Goal: Communication & Community: Answer question/provide support

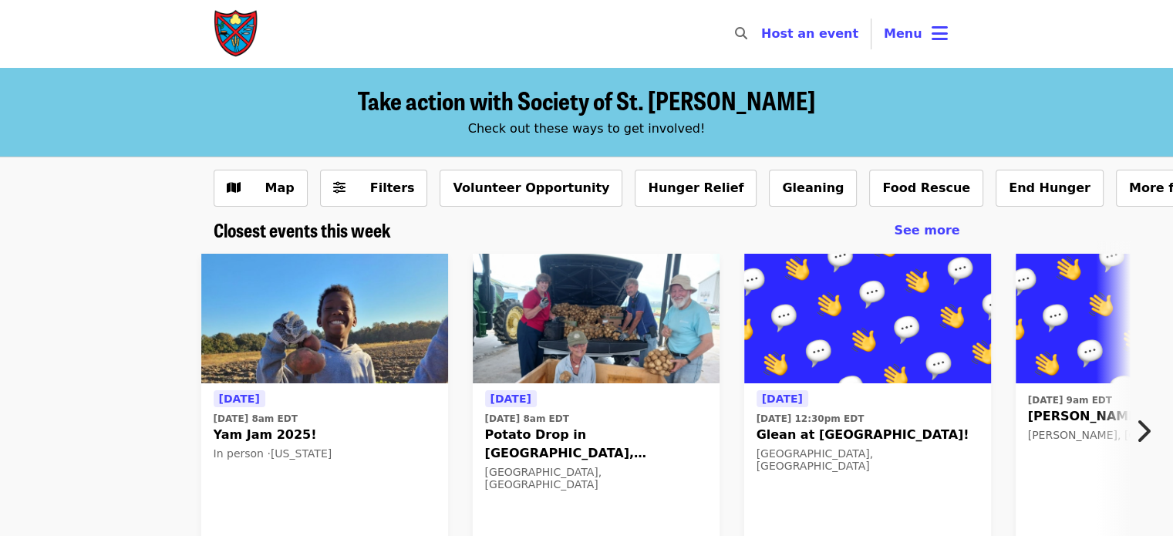
click at [288, 329] on img at bounding box center [324, 319] width 247 height 130
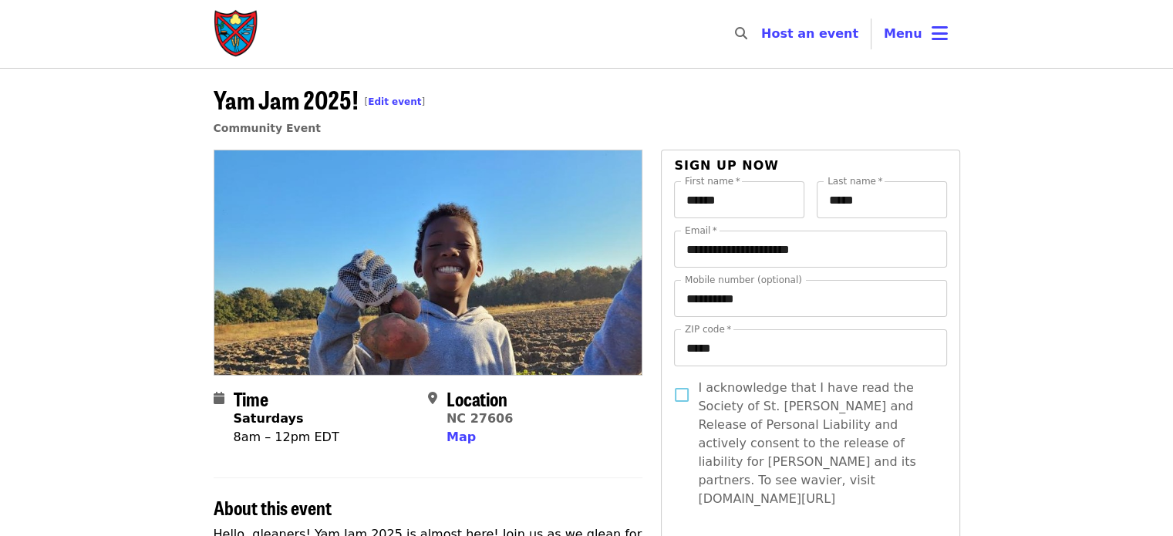
click at [917, 29] on span "Menu" at bounding box center [902, 33] width 39 height 15
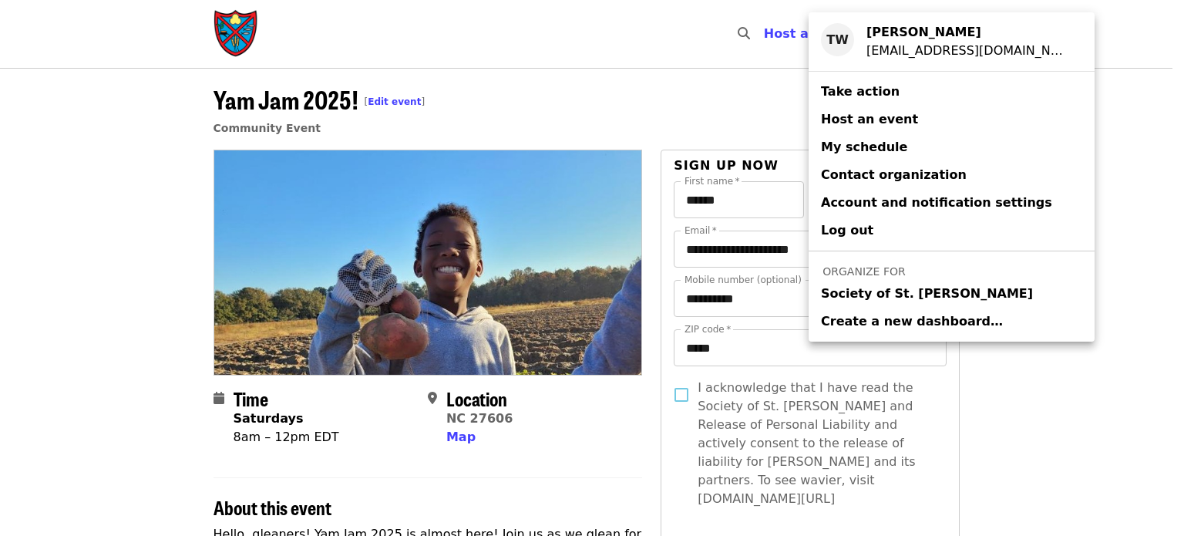
click at [848, 292] on span "Society of St. [PERSON_NAME]" at bounding box center [927, 293] width 212 height 19
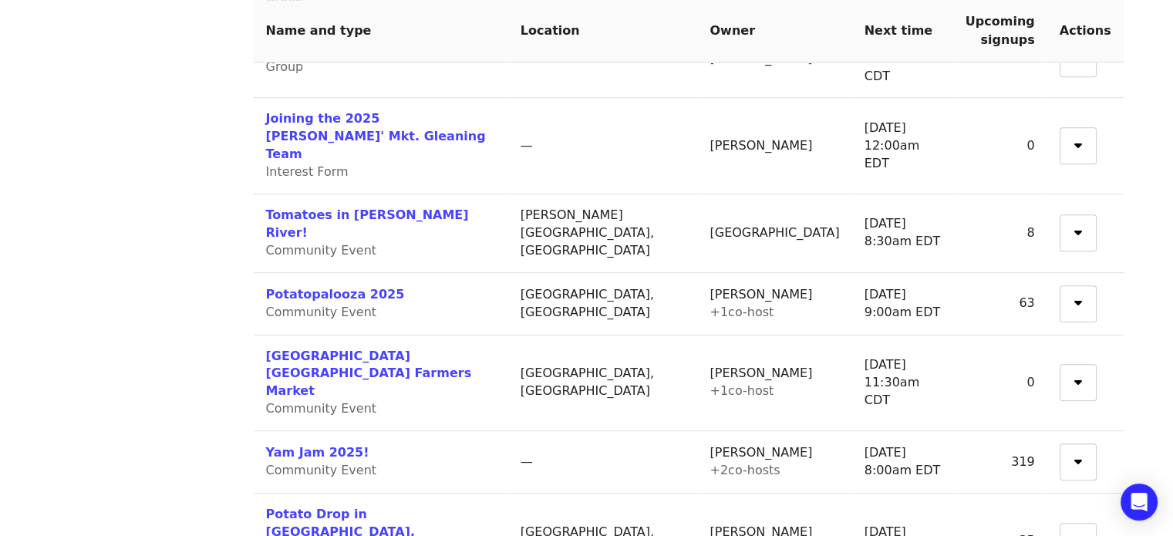
scroll to position [706, 0]
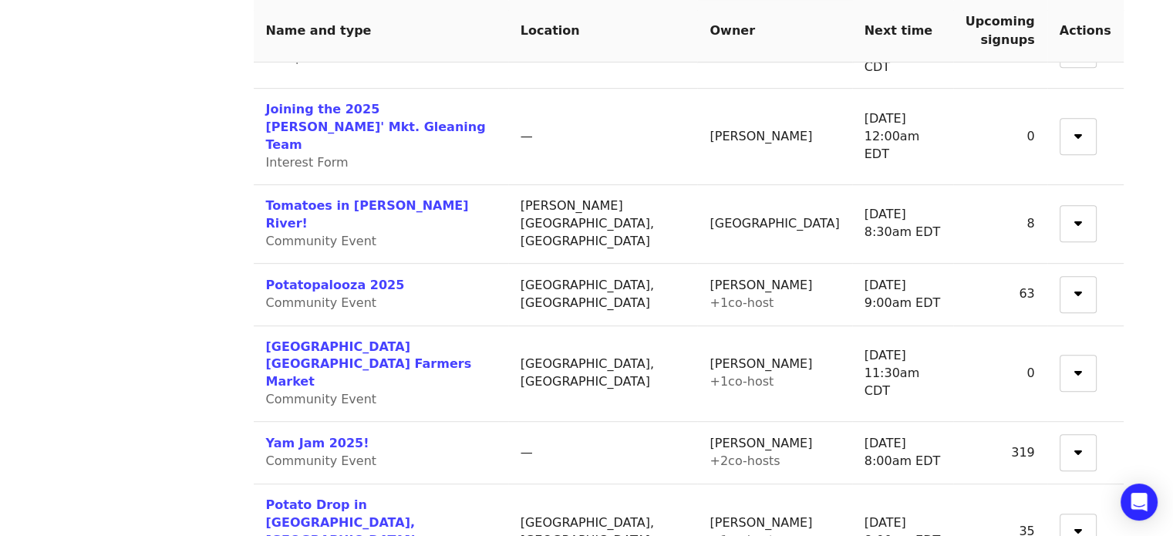
click at [336, 436] on link "Yam Jam 2025!" at bounding box center [317, 443] width 103 height 15
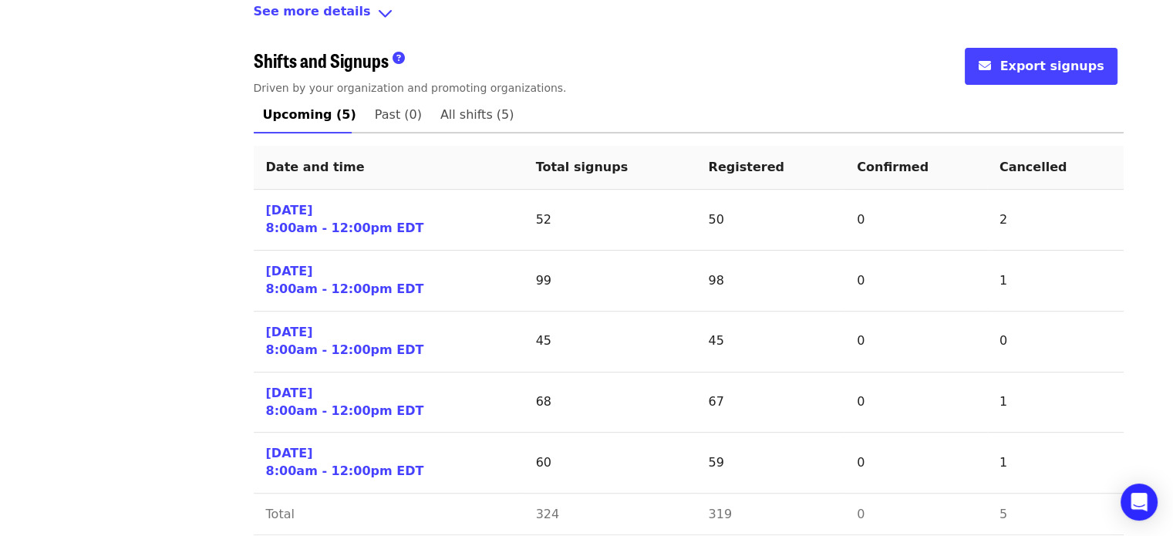
scroll to position [642, 0]
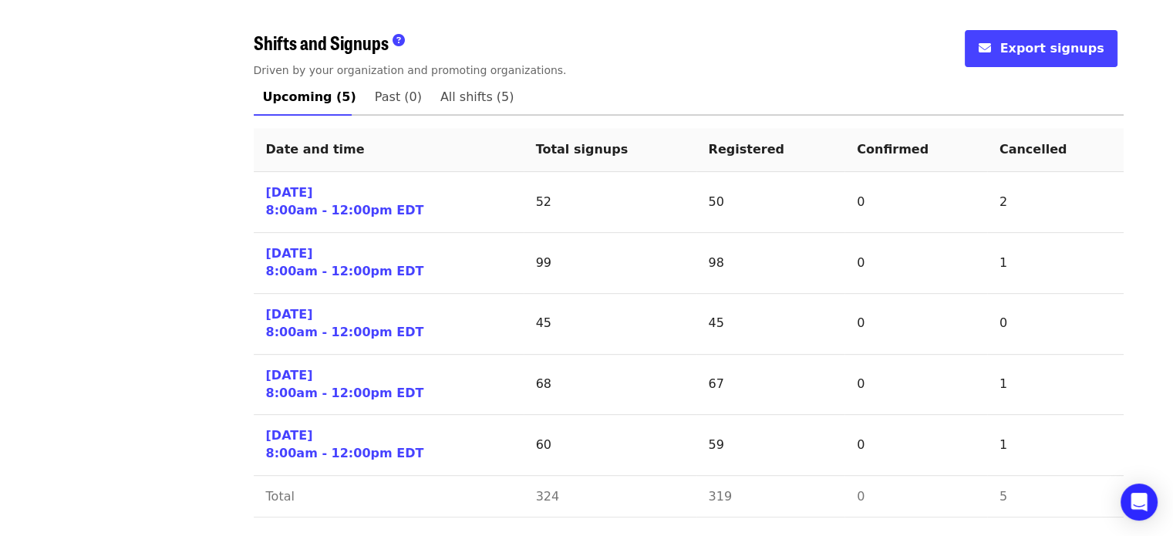
click at [301, 195] on link "[DATE] 8:00am - 12:00pm EDT" at bounding box center [345, 201] width 158 height 35
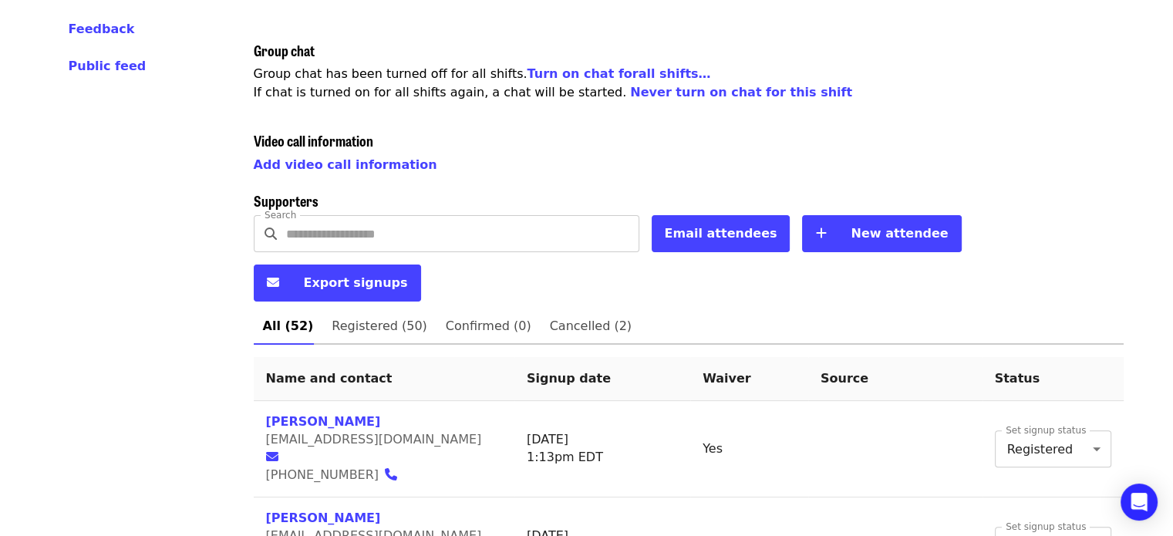
scroll to position [342, 0]
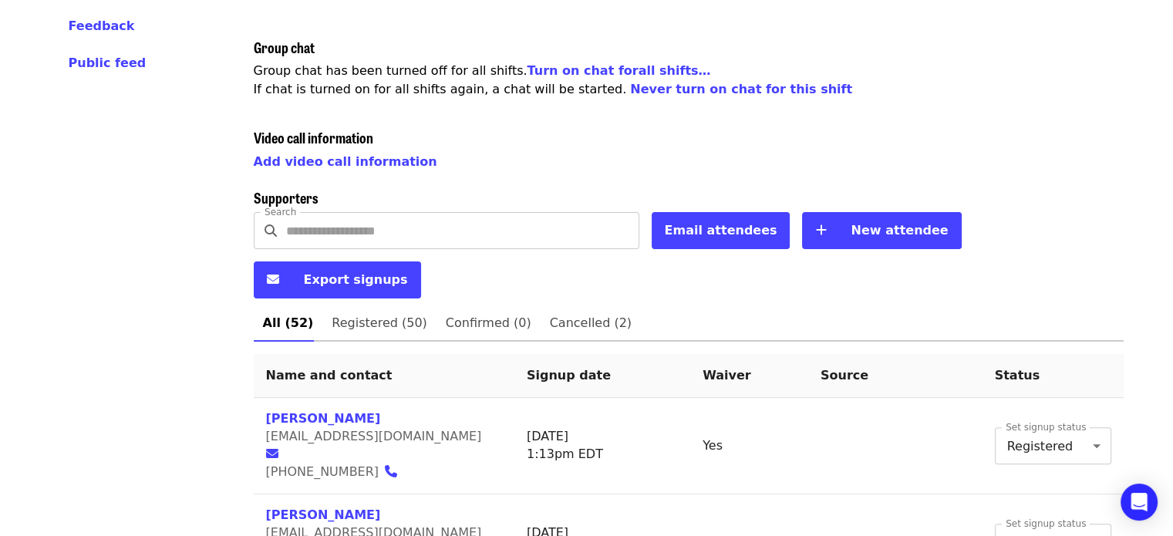
click at [709, 239] on button "Email attendees" at bounding box center [720, 230] width 139 height 37
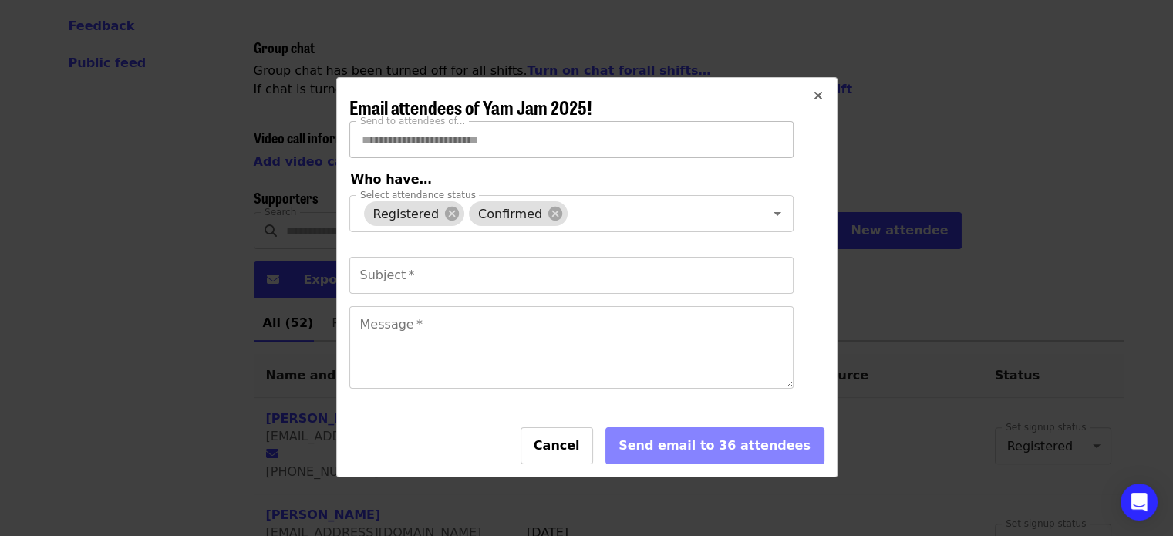
click at [548, 213] on icon at bounding box center [555, 214] width 14 height 14
click at [445, 213] on icon at bounding box center [452, 214] width 14 height 14
click at [402, 291] on div "Subject   * Subject *" at bounding box center [571, 275] width 444 height 37
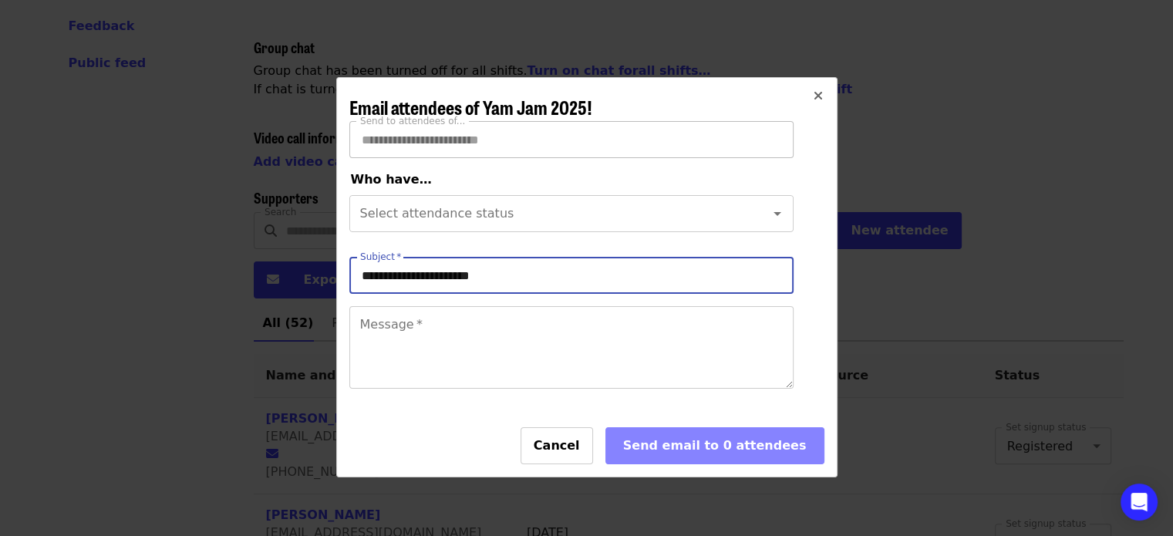
click at [429, 294] on input "**********" at bounding box center [571, 275] width 444 height 37
click at [461, 284] on input "**********" at bounding box center [571, 275] width 444 height 37
type input "**********"
click at [391, 369] on textarea "Message   *" at bounding box center [571, 347] width 443 height 81
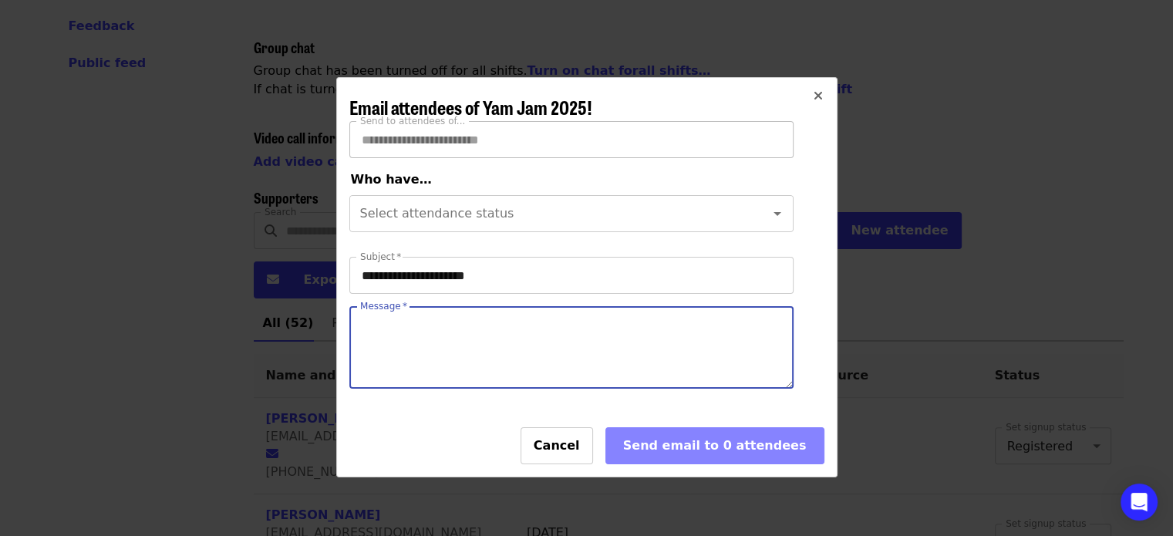
paste textarea "**********"
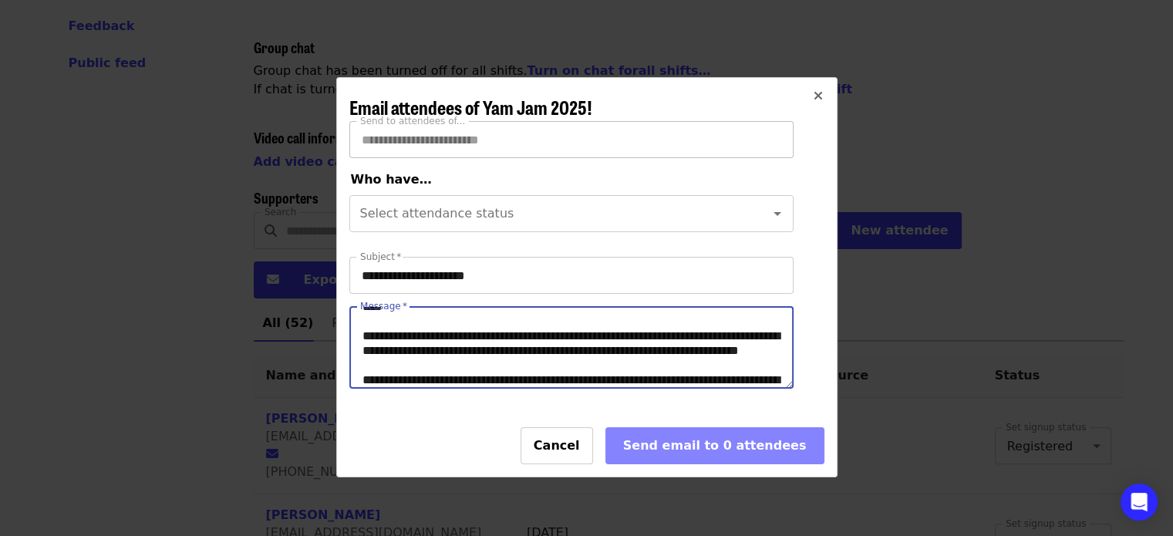
scroll to position [0, 0]
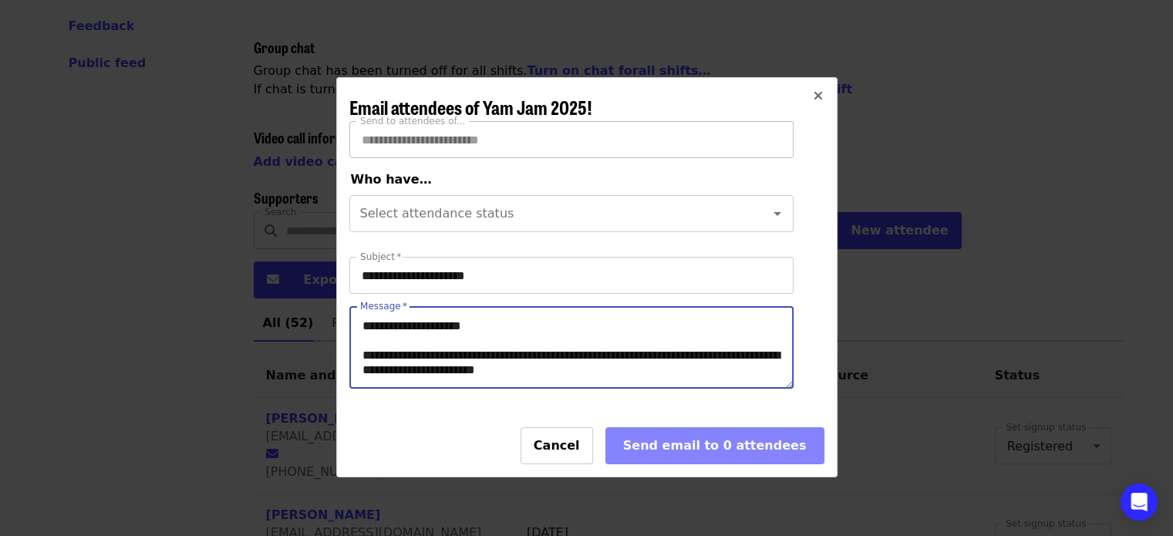
click at [439, 339] on textarea "Message   *" at bounding box center [571, 347] width 443 height 81
drag, startPoint x: 580, startPoint y: 368, endPoint x: 367, endPoint y: 367, distance: 213.5
click at [367, 367] on textarea "Message   *" at bounding box center [571, 347] width 443 height 81
click at [591, 362] on textarea "Message   *" at bounding box center [571, 347] width 443 height 81
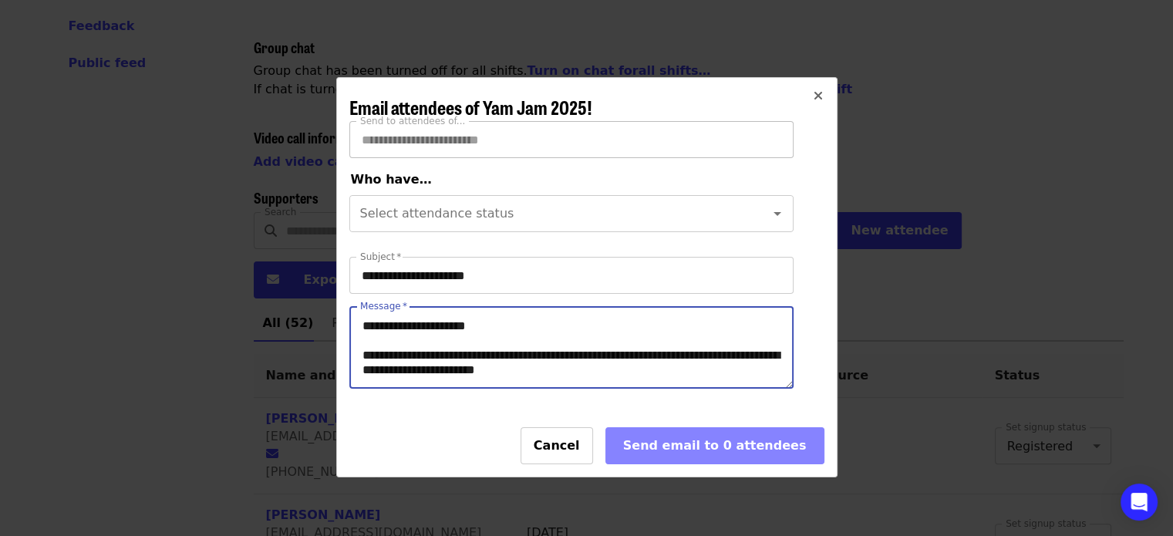
click at [562, 379] on textarea "Message   *" at bounding box center [571, 347] width 443 height 81
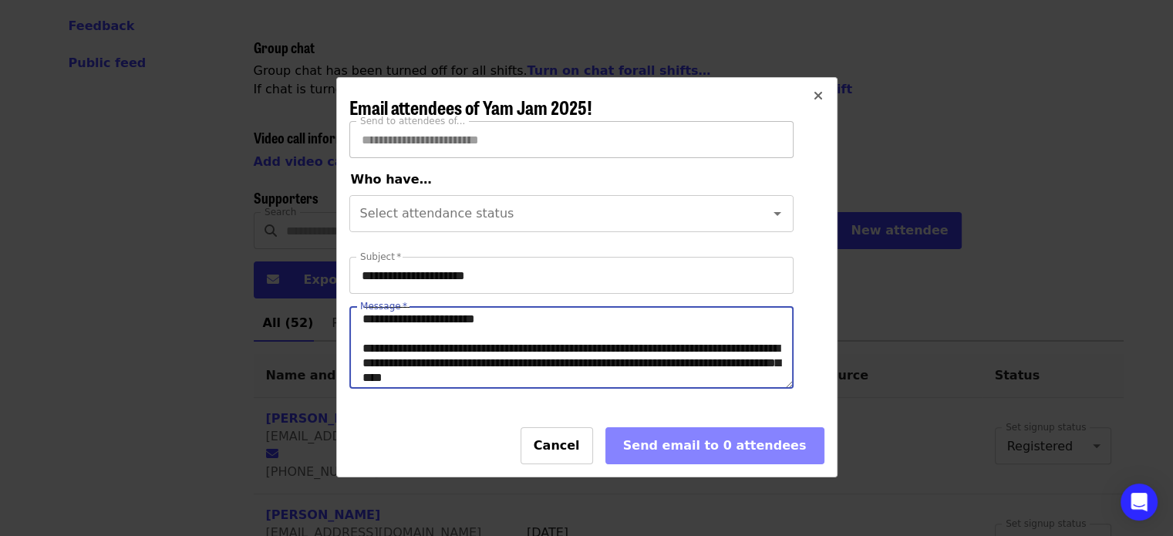
scroll to position [65, 0]
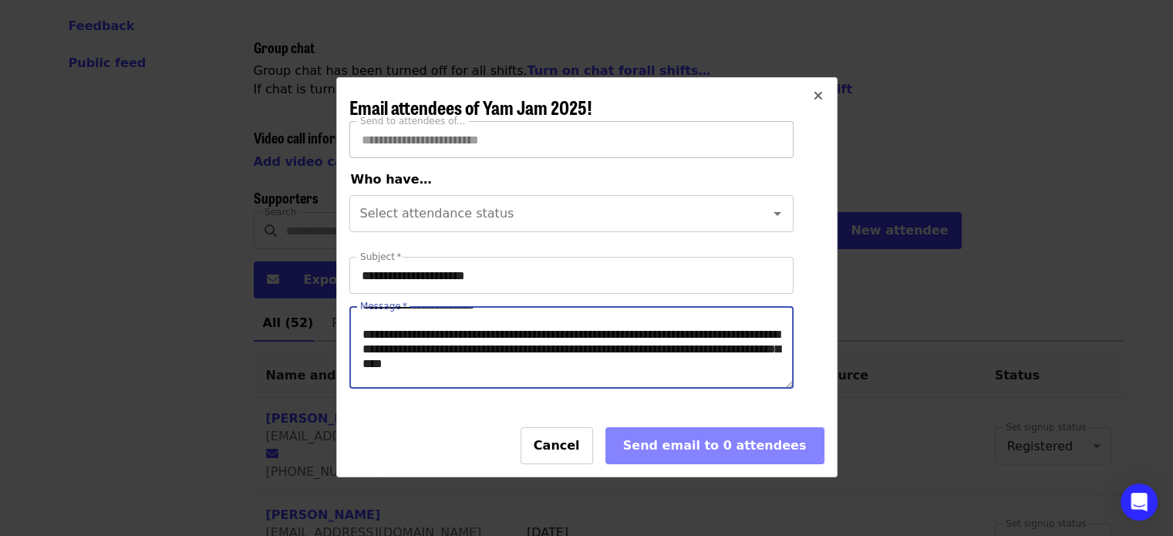
drag, startPoint x: 518, startPoint y: 345, endPoint x: 718, endPoint y: 343, distance: 199.7
click at [718, 343] on textarea "Message   *" at bounding box center [571, 347] width 443 height 81
drag, startPoint x: 737, startPoint y: 345, endPoint x: 713, endPoint y: 359, distance: 28.0
click at [713, 359] on textarea "Message   *" at bounding box center [571, 347] width 443 height 81
click at [564, 375] on textarea "Message   *" at bounding box center [571, 347] width 443 height 81
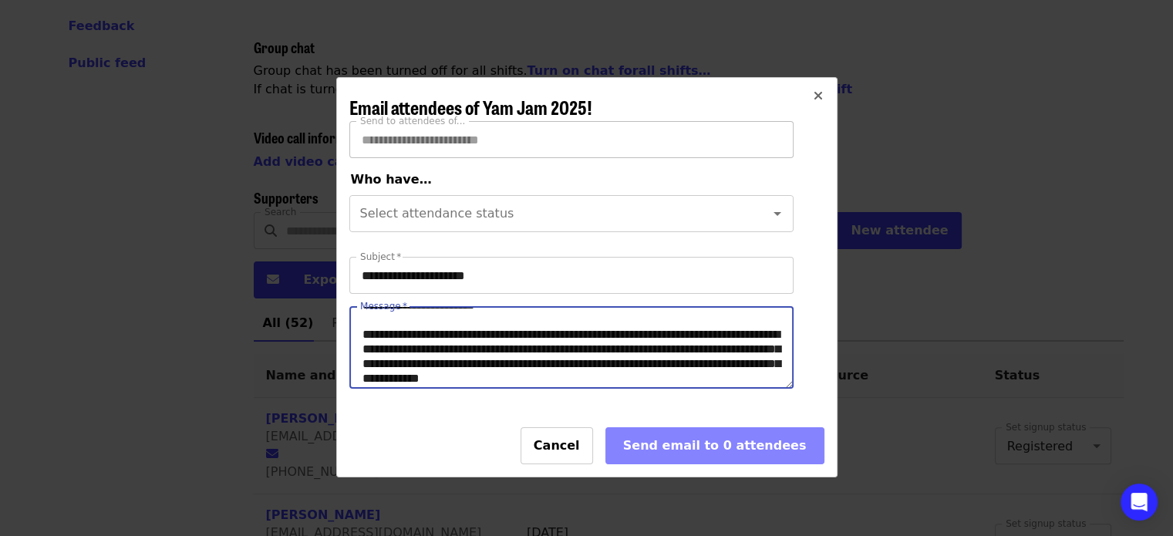
click at [615, 375] on textarea "Message   *" at bounding box center [571, 347] width 443 height 81
click at [619, 375] on textarea "Message   *" at bounding box center [571, 347] width 443 height 81
click at [631, 375] on textarea "Message   *" at bounding box center [571, 347] width 443 height 81
click at [572, 380] on textarea "Message   *" at bounding box center [571, 347] width 443 height 81
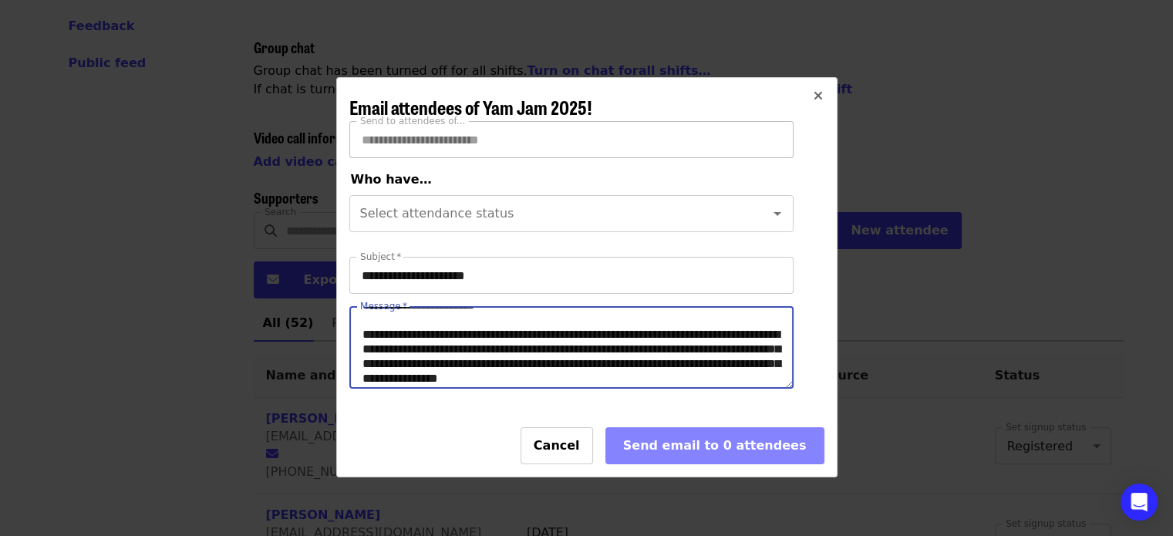
click at [572, 380] on textarea "Message   *" at bounding box center [571, 347] width 443 height 81
click at [405, 375] on textarea "Message   *" at bounding box center [571, 347] width 443 height 81
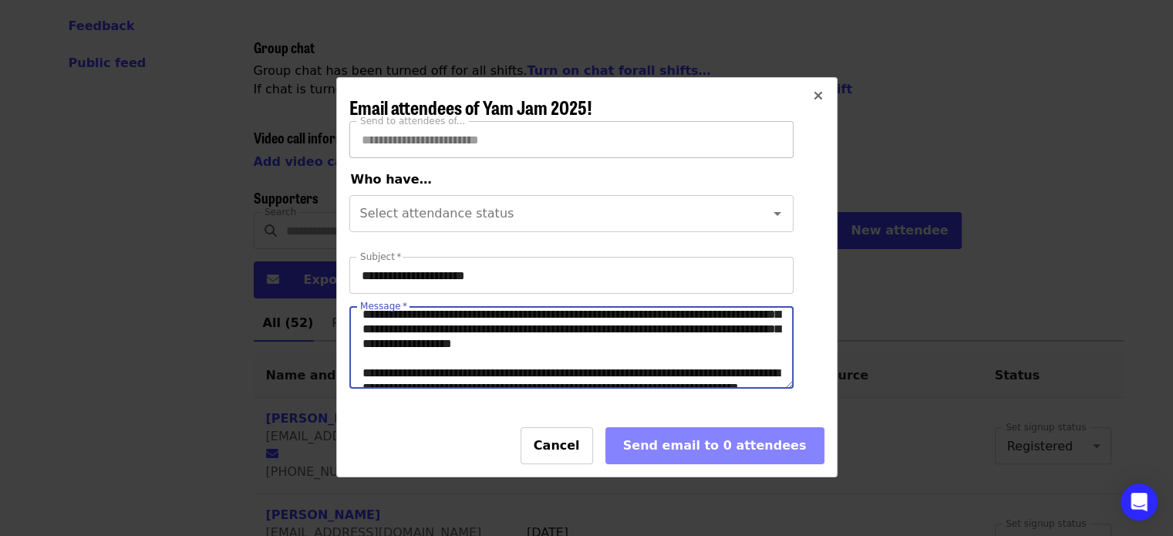
scroll to position [48, 0]
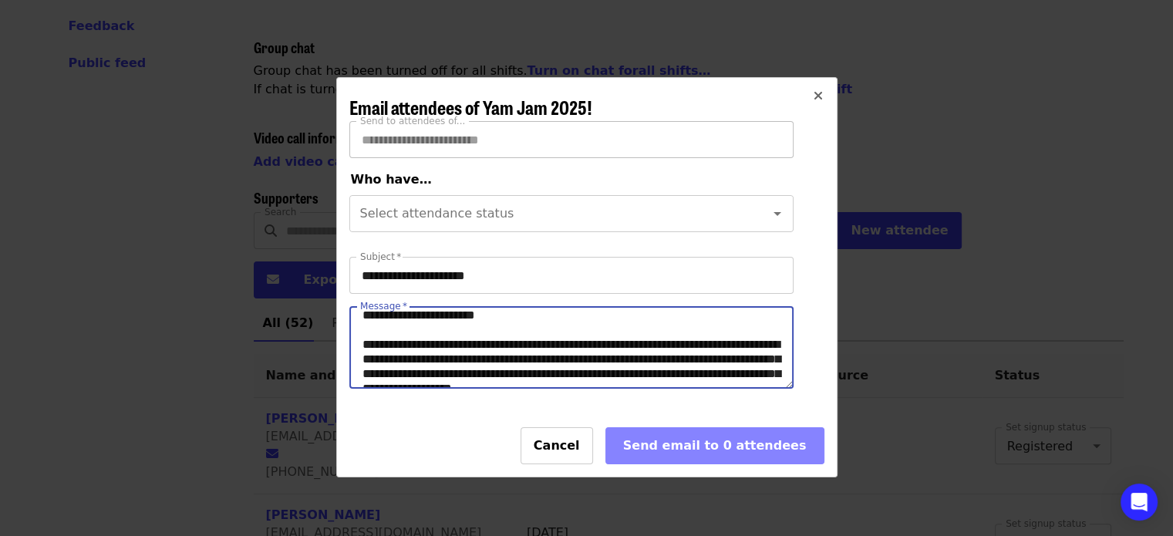
drag, startPoint x: 691, startPoint y: 375, endPoint x: 435, endPoint y: 321, distance: 261.6
click at [435, 321] on textarea "Message   *" at bounding box center [571, 347] width 443 height 81
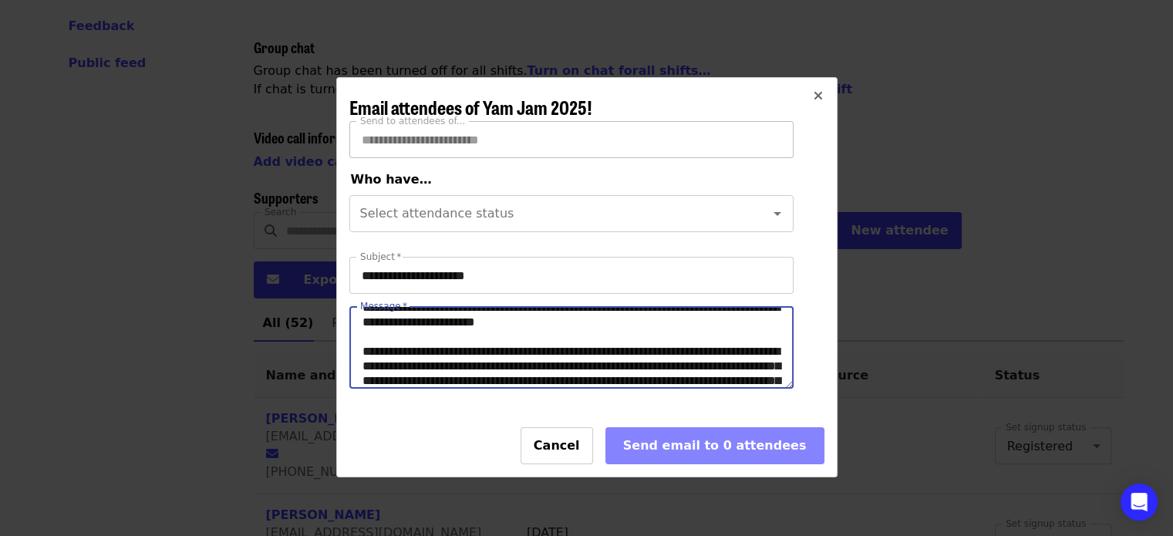
click at [487, 378] on textarea "Message   *" at bounding box center [571, 347] width 443 height 81
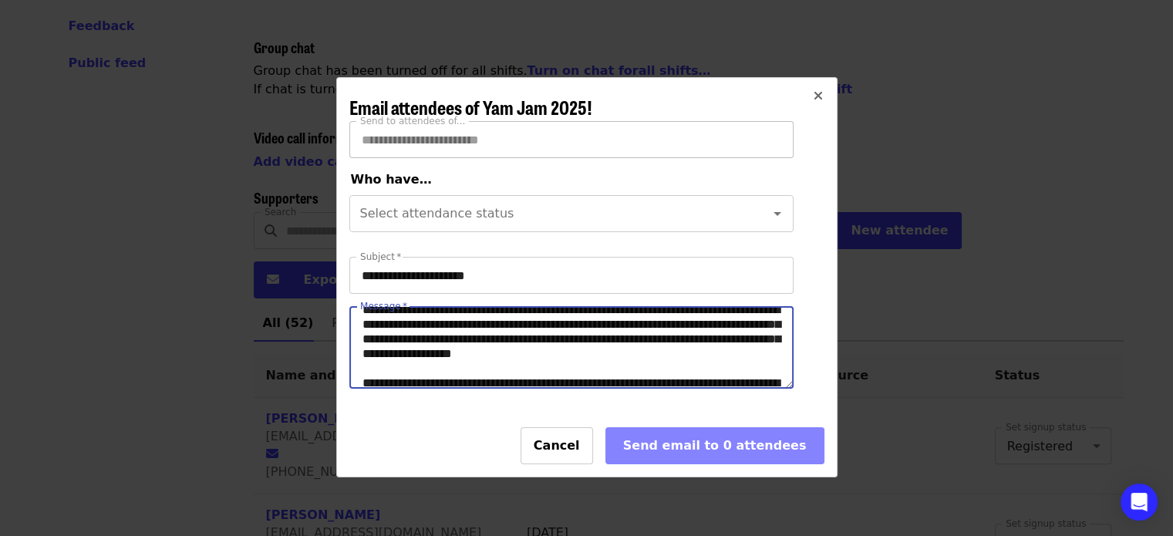
scroll to position [94, 0]
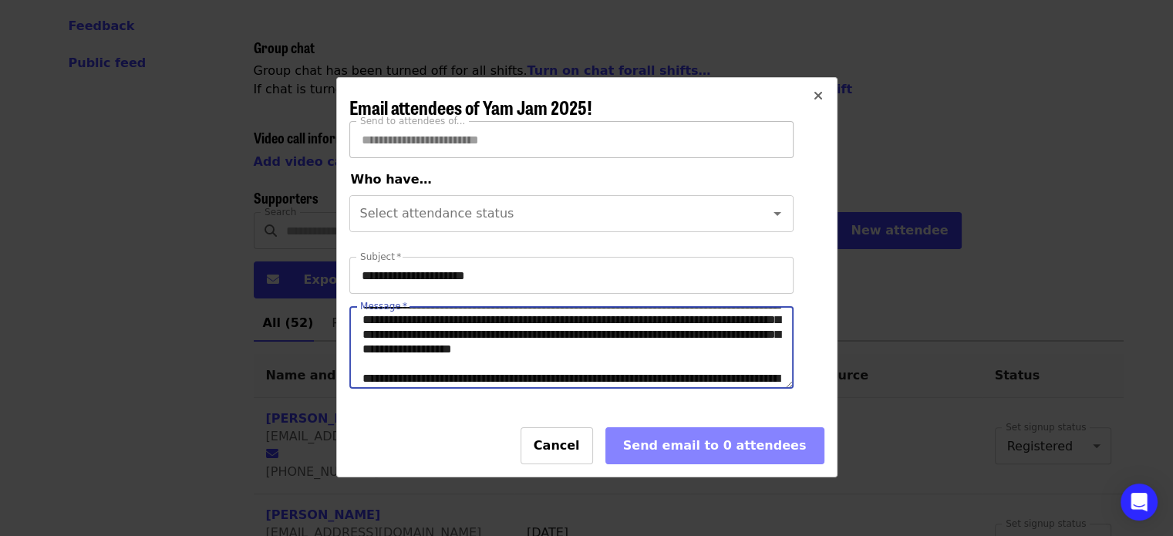
click at [471, 361] on textarea "Message   *" at bounding box center [571, 347] width 443 height 81
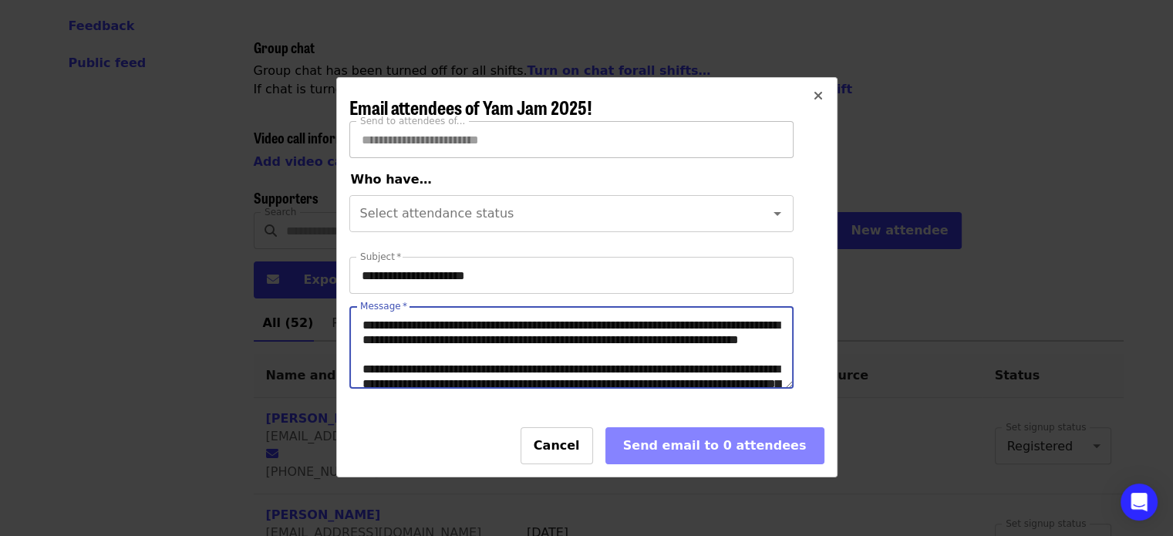
scroll to position [133, 0]
click at [530, 351] on textarea "Message   *" at bounding box center [571, 347] width 443 height 81
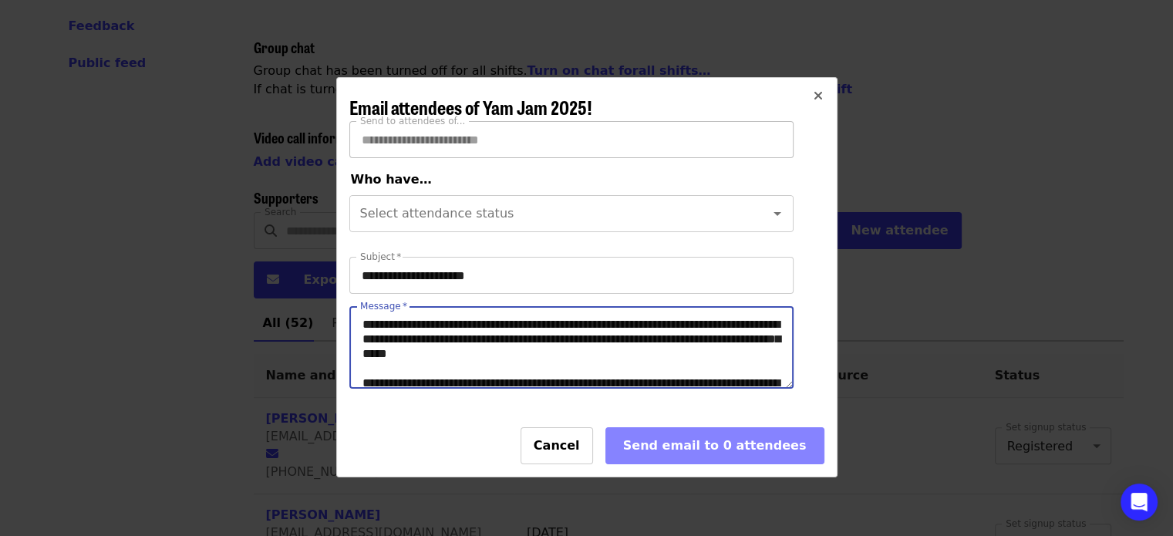
click at [375, 363] on textarea "Message   *" at bounding box center [571, 347] width 443 height 81
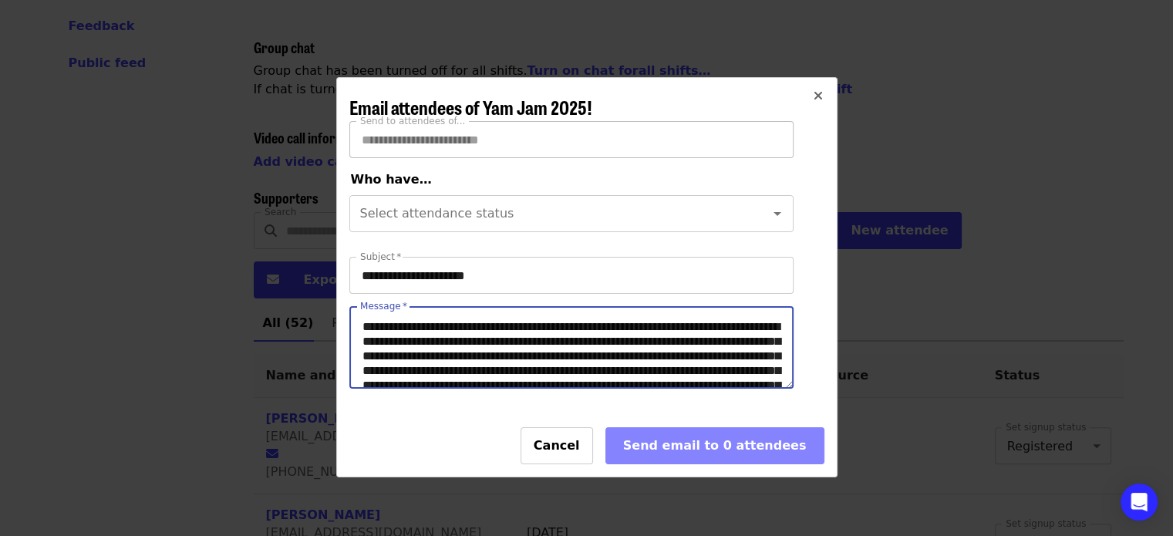
scroll to position [192, 0]
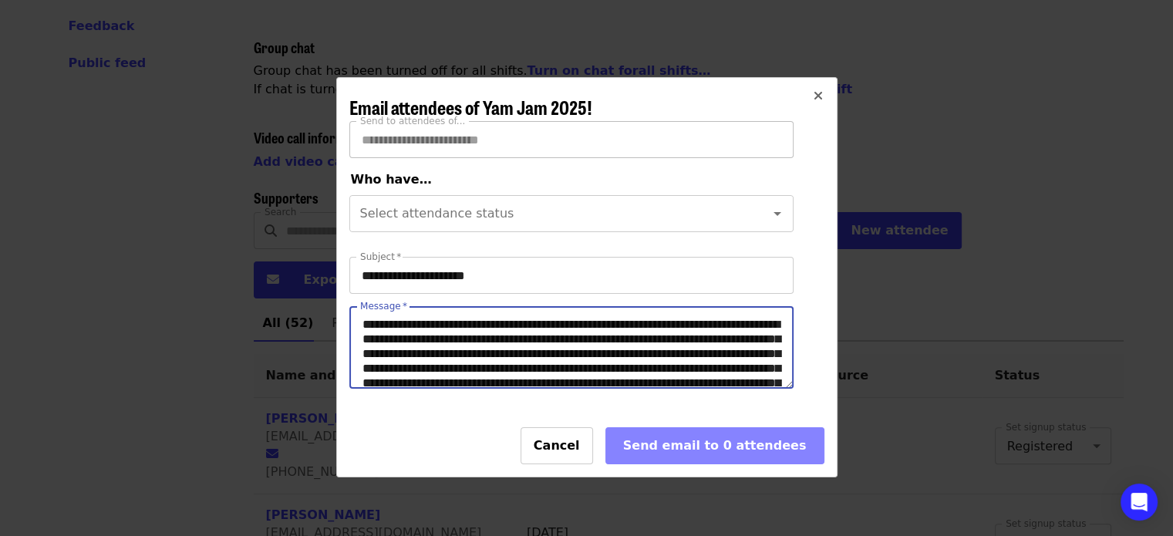
click at [620, 350] on textarea "Message   *" at bounding box center [571, 347] width 443 height 81
click at [552, 362] on textarea "Message   *" at bounding box center [571, 347] width 443 height 81
click at [724, 360] on textarea "Message   *" at bounding box center [571, 347] width 443 height 81
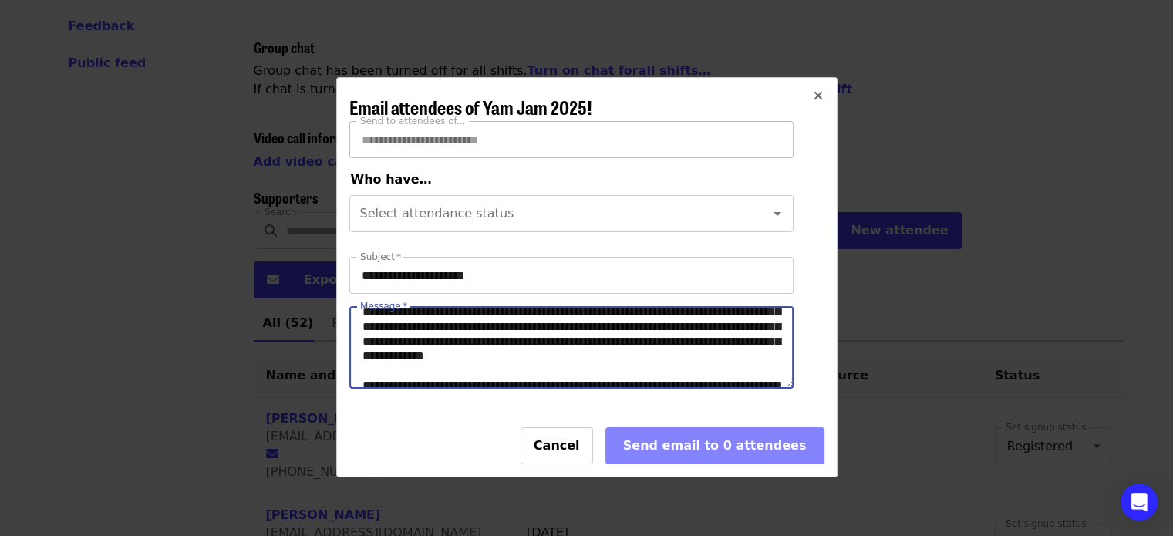
scroll to position [264, 0]
click at [383, 364] on textarea "Message   *" at bounding box center [571, 347] width 443 height 81
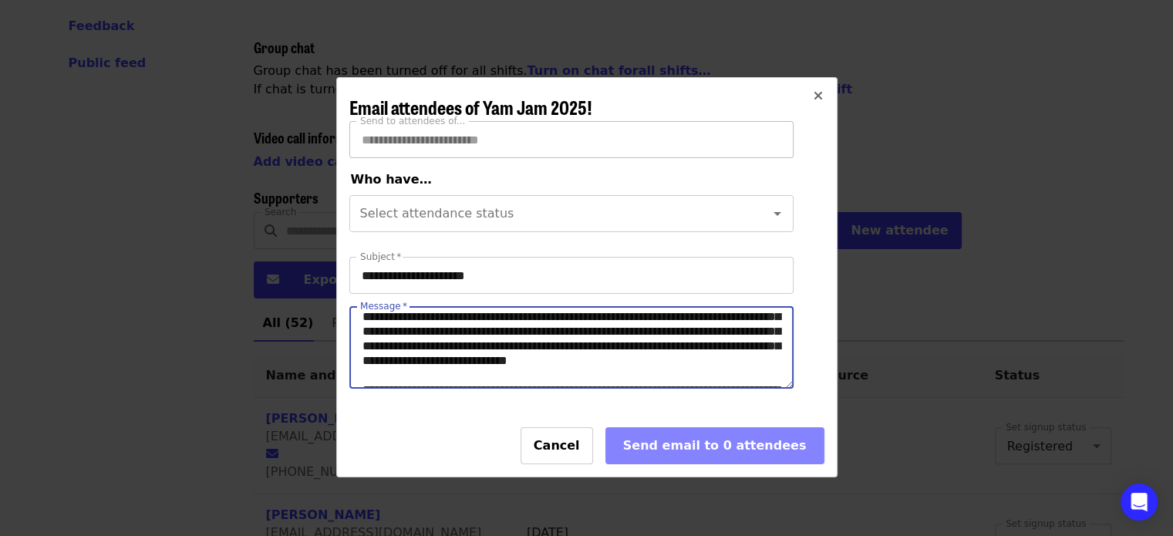
scroll to position [244, 0]
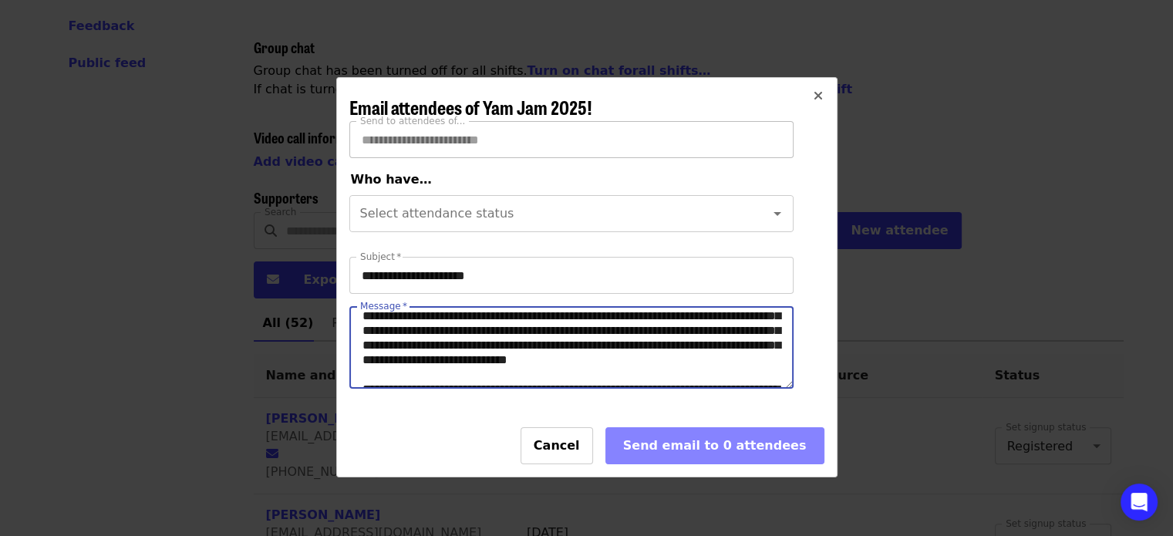
click at [634, 340] on textarea "Message   *" at bounding box center [571, 347] width 443 height 81
click at [404, 368] on textarea "Message   *" at bounding box center [571, 347] width 443 height 81
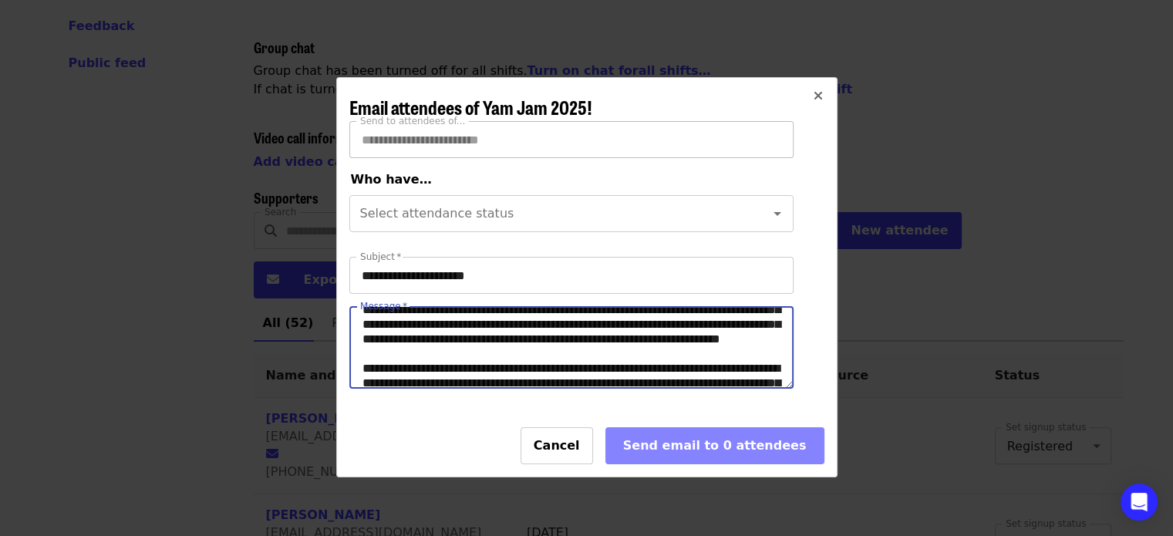
scroll to position [266, 0]
drag, startPoint x: 607, startPoint y: 363, endPoint x: 673, endPoint y: 365, distance: 65.5
click at [673, 365] on textarea "Message   *" at bounding box center [571, 347] width 443 height 81
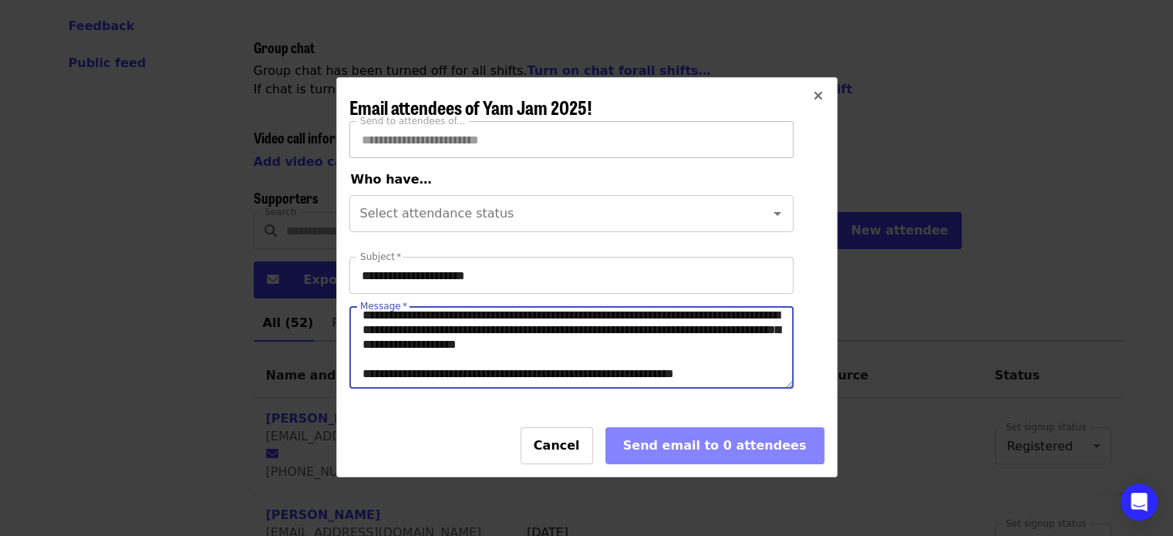
scroll to position [336, 0]
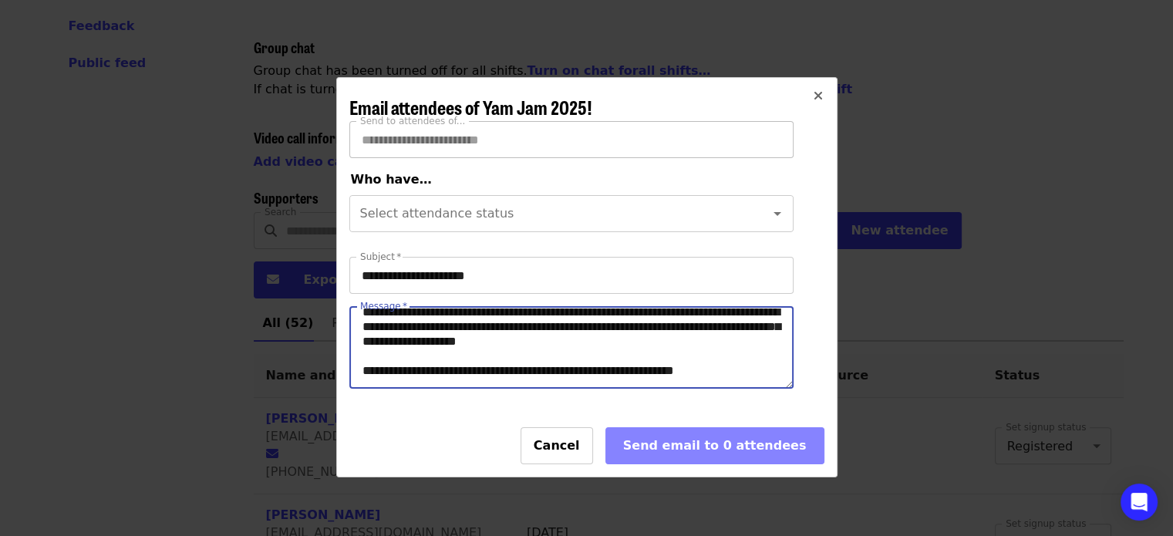
drag, startPoint x: 614, startPoint y: 366, endPoint x: 691, endPoint y: 369, distance: 77.2
click at [691, 369] on textarea "Message   *" at bounding box center [571, 347] width 443 height 81
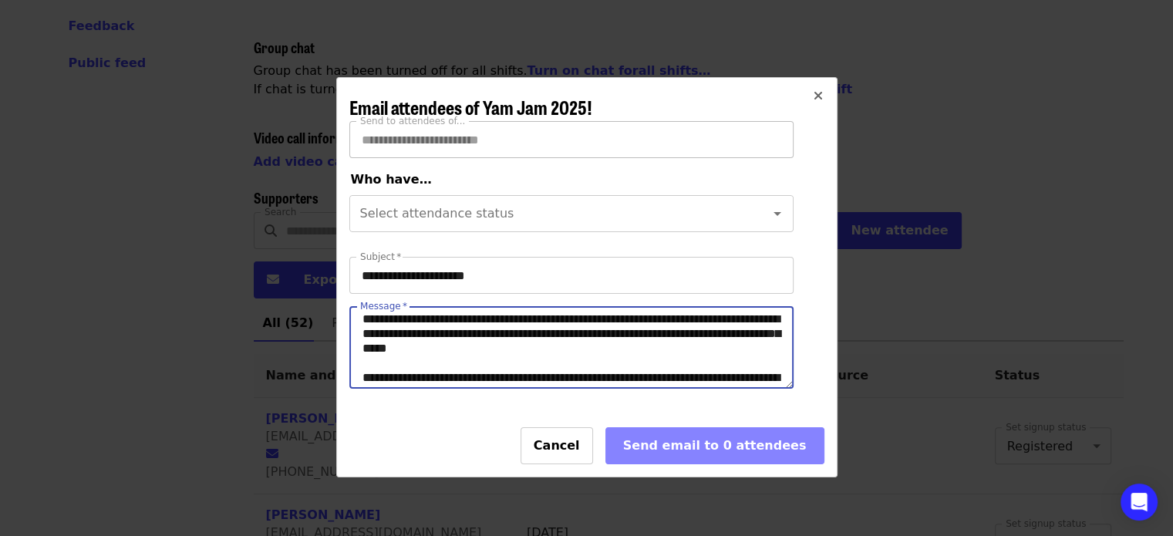
scroll to position [136, 0]
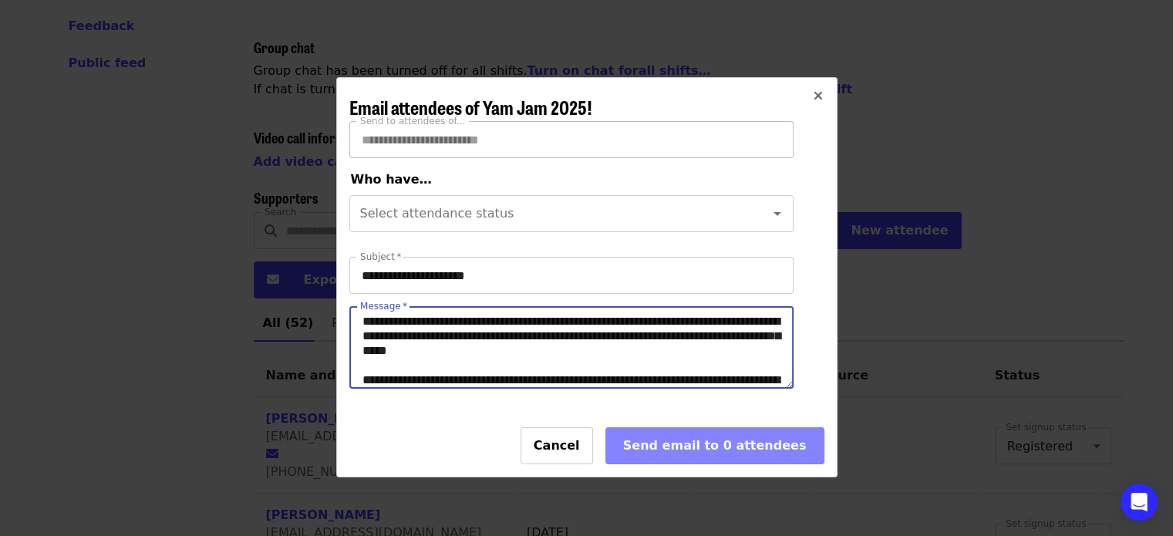
type textarea "**********"
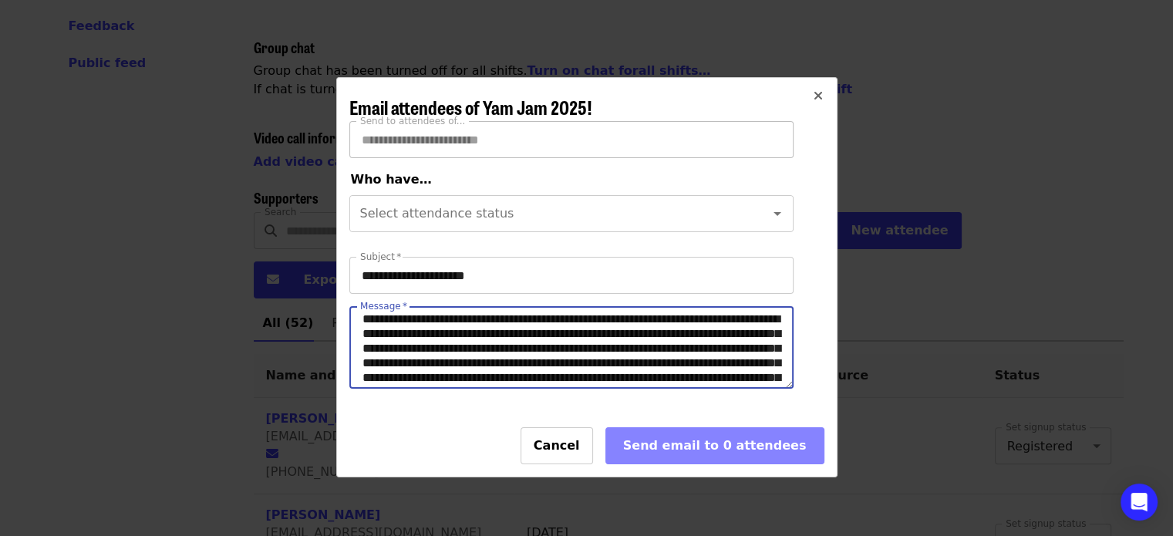
scroll to position [199, 0]
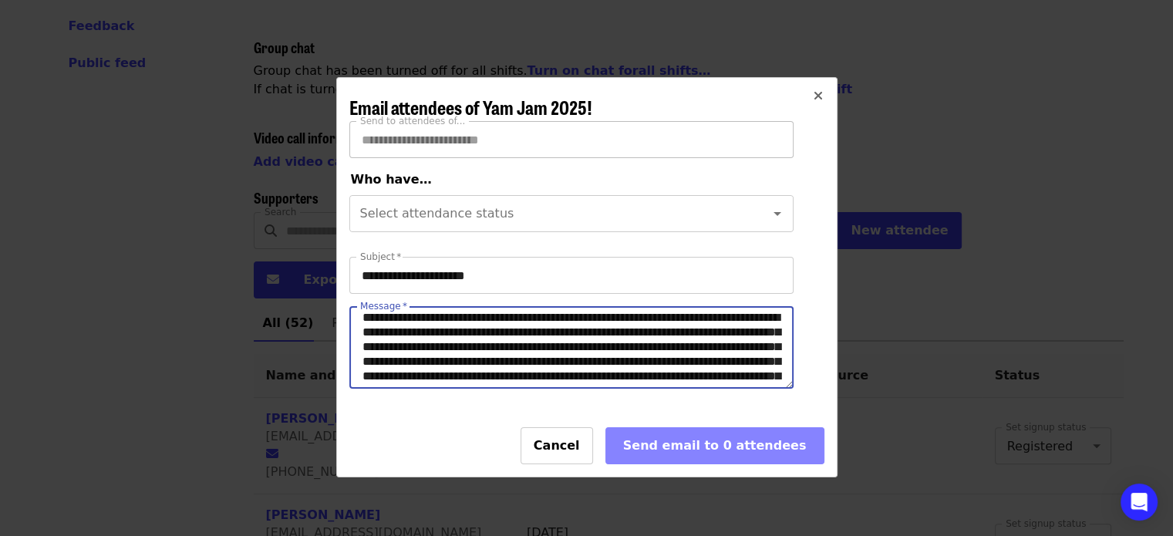
click at [545, 355] on textarea "Message   *" at bounding box center [571, 347] width 443 height 81
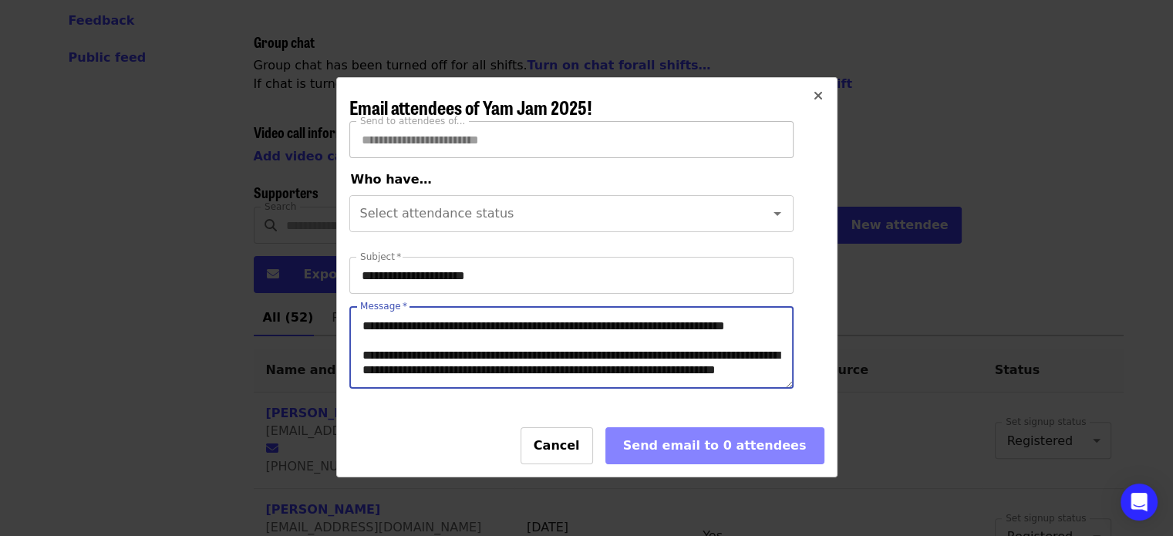
scroll to position [348, 0]
click at [460, 213] on div "Select attendance status Select attendance status" at bounding box center [571, 213] width 444 height 37
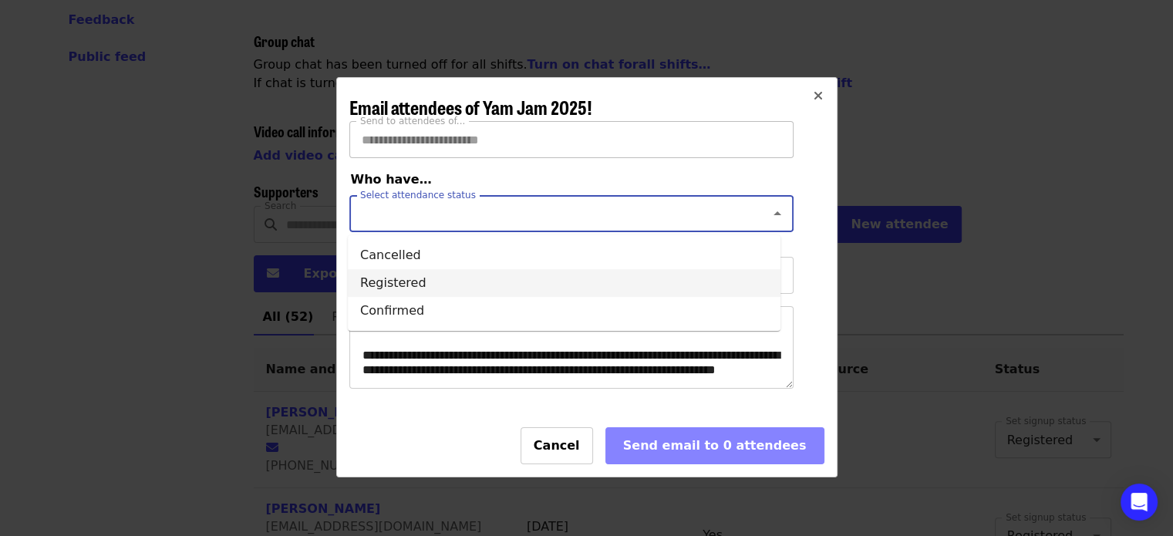
click at [409, 289] on li "Registered" at bounding box center [564, 283] width 432 height 28
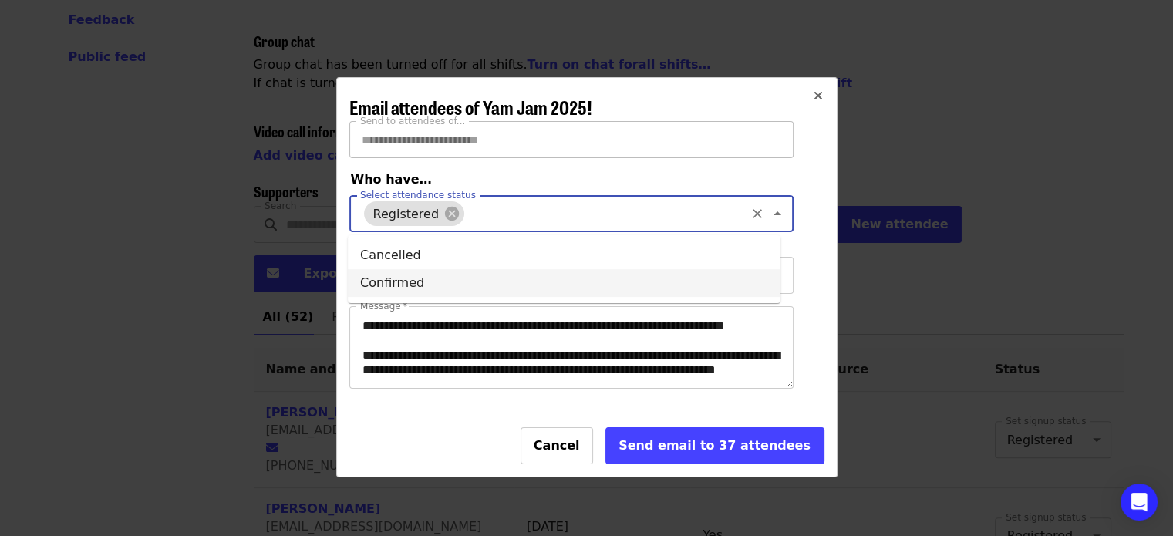
click at [466, 212] on input "Select attendance status" at bounding box center [604, 213] width 276 height 29
click at [415, 288] on li "Confirmed" at bounding box center [564, 283] width 432 height 28
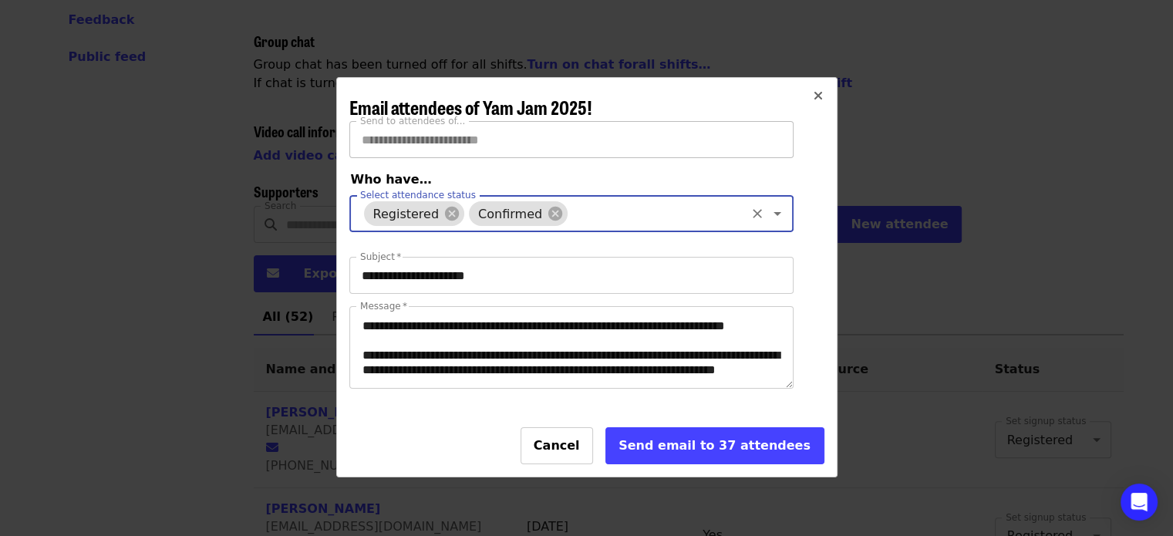
click at [447, 286] on input "**********" at bounding box center [571, 275] width 444 height 37
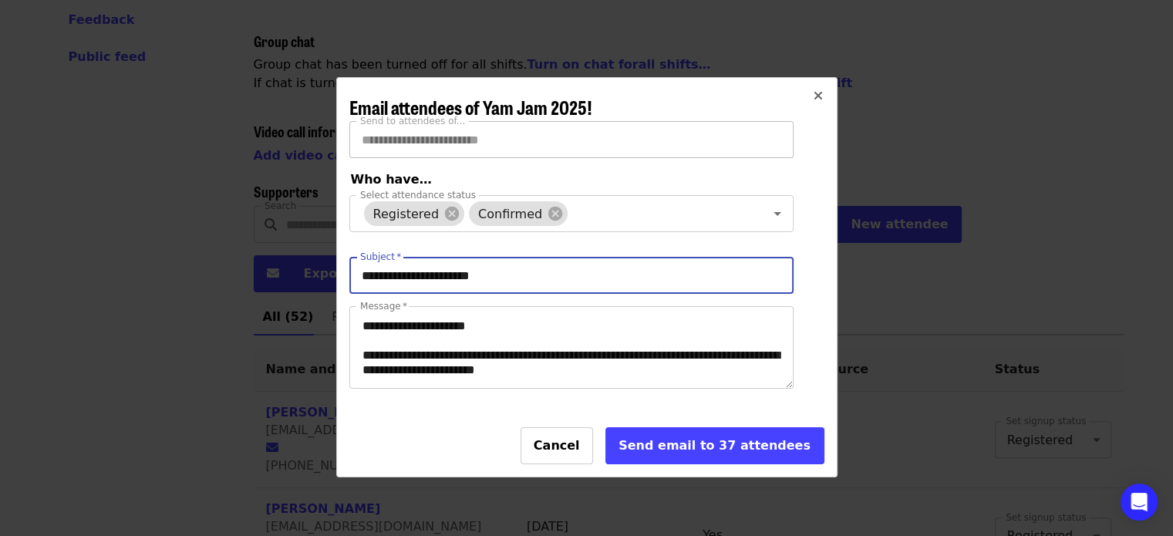
scroll to position [296, 0]
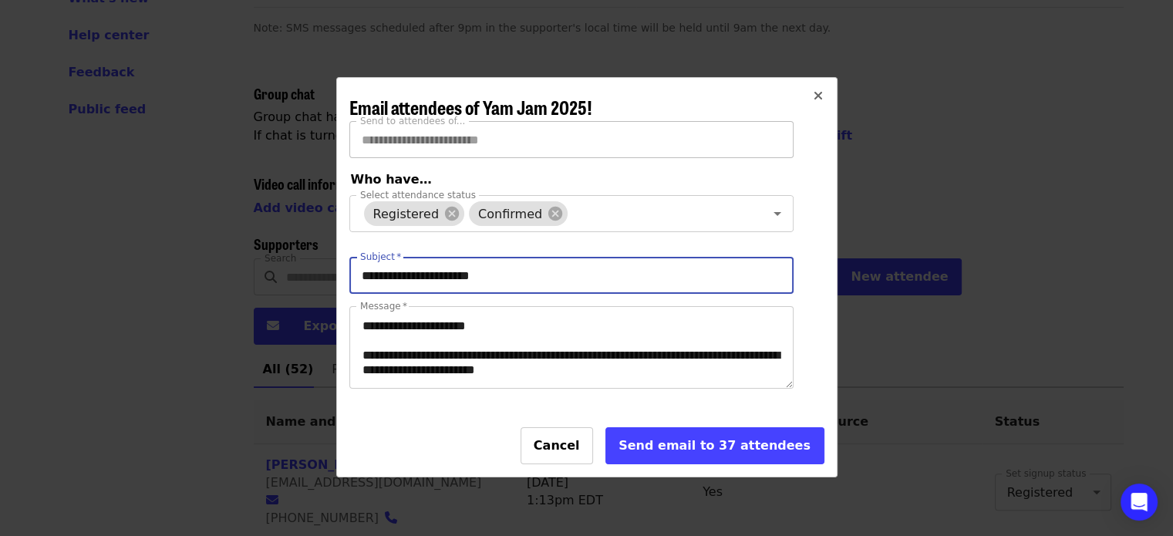
type input "**********"
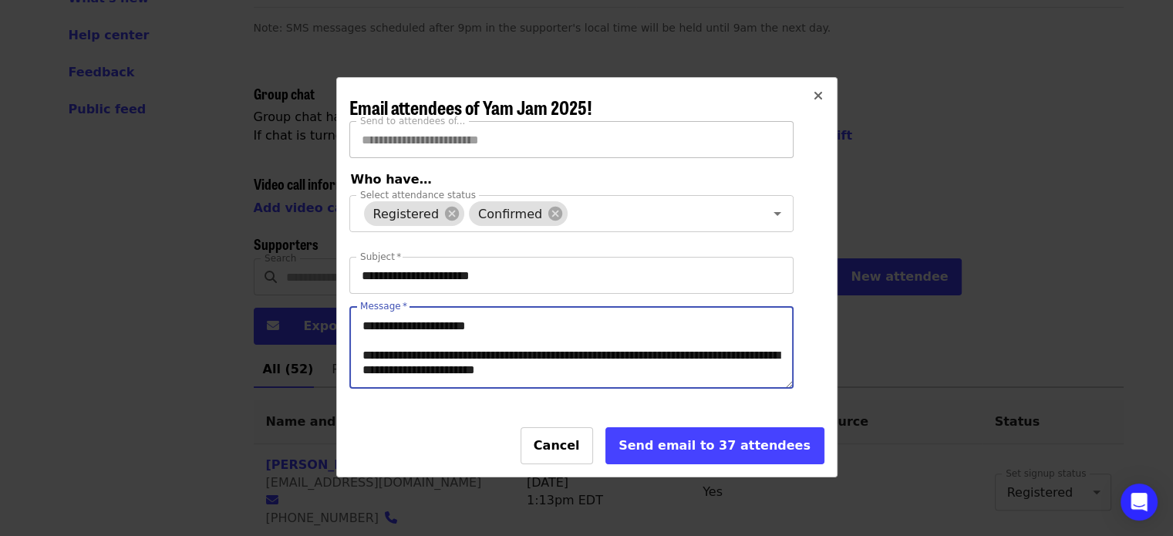
click at [462, 351] on textarea "Message   *" at bounding box center [571, 347] width 443 height 81
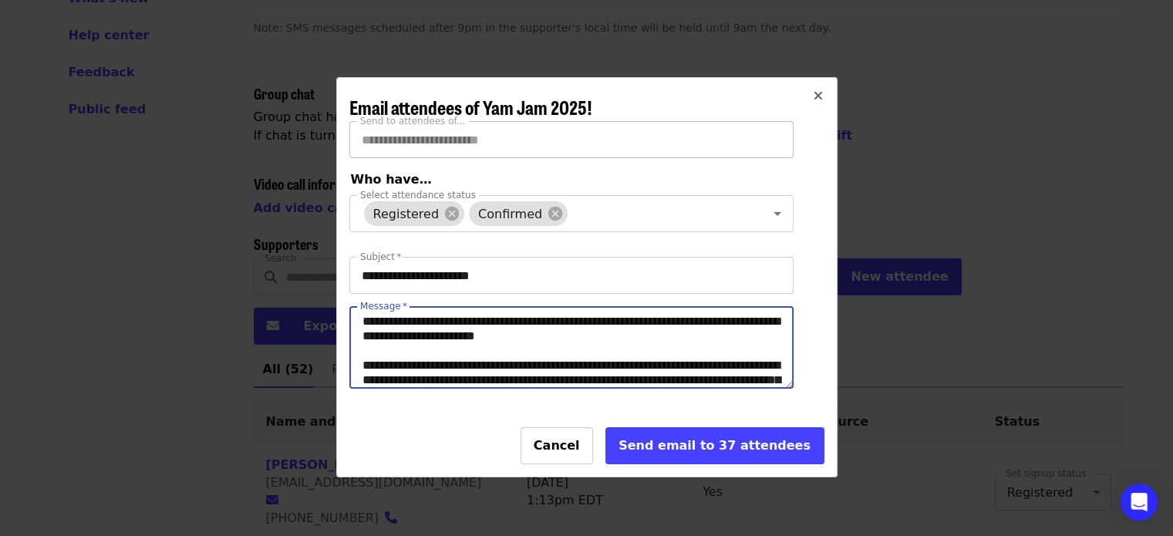
scroll to position [49, 0]
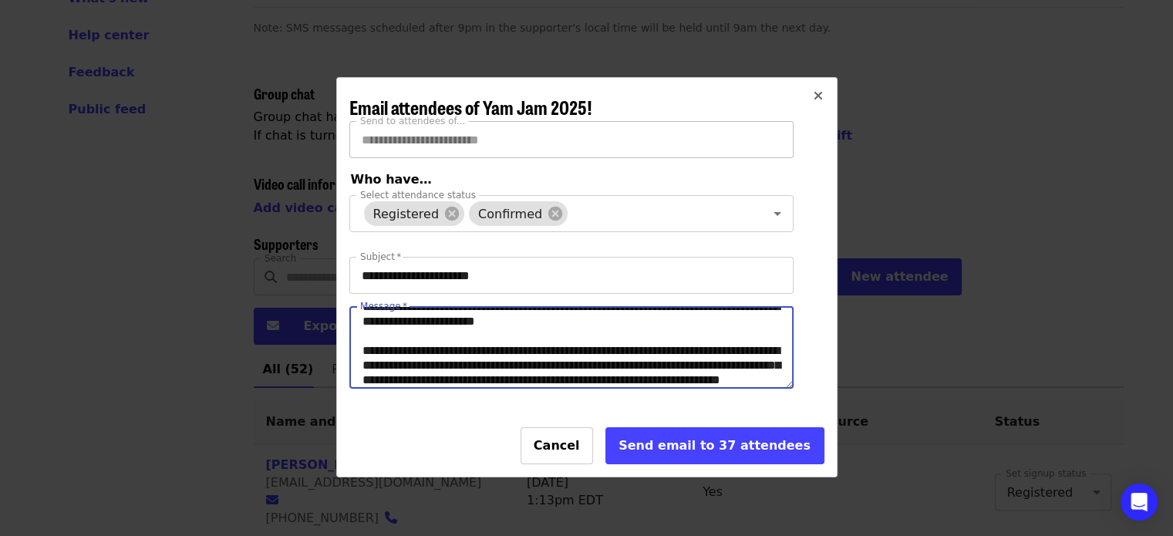
click at [362, 358] on textarea "Message   *" at bounding box center [571, 347] width 443 height 81
click at [754, 359] on textarea "Message   *" at bounding box center [571, 347] width 443 height 81
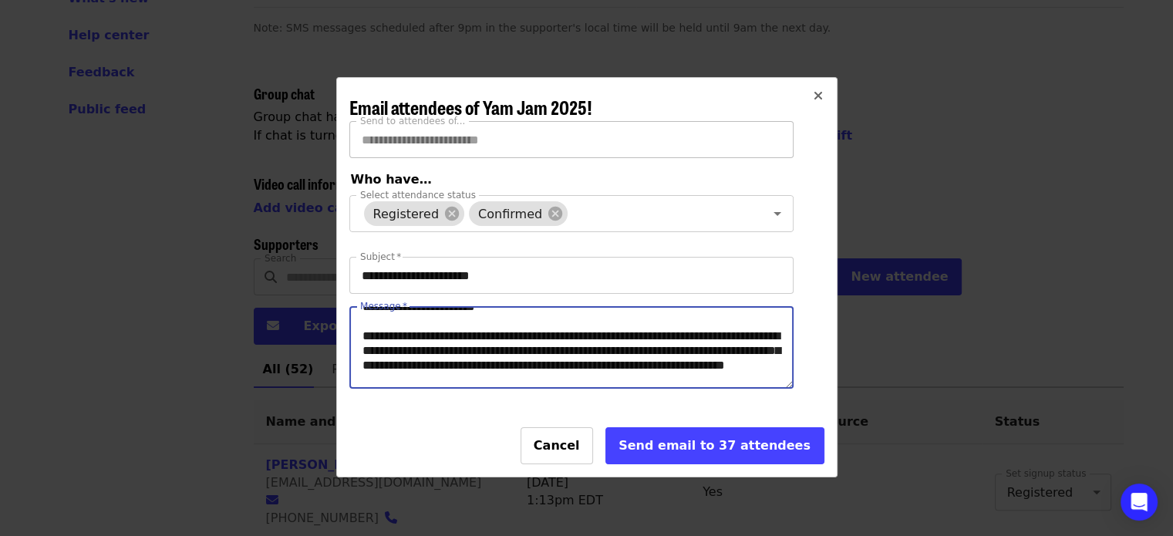
scroll to position [0, 0]
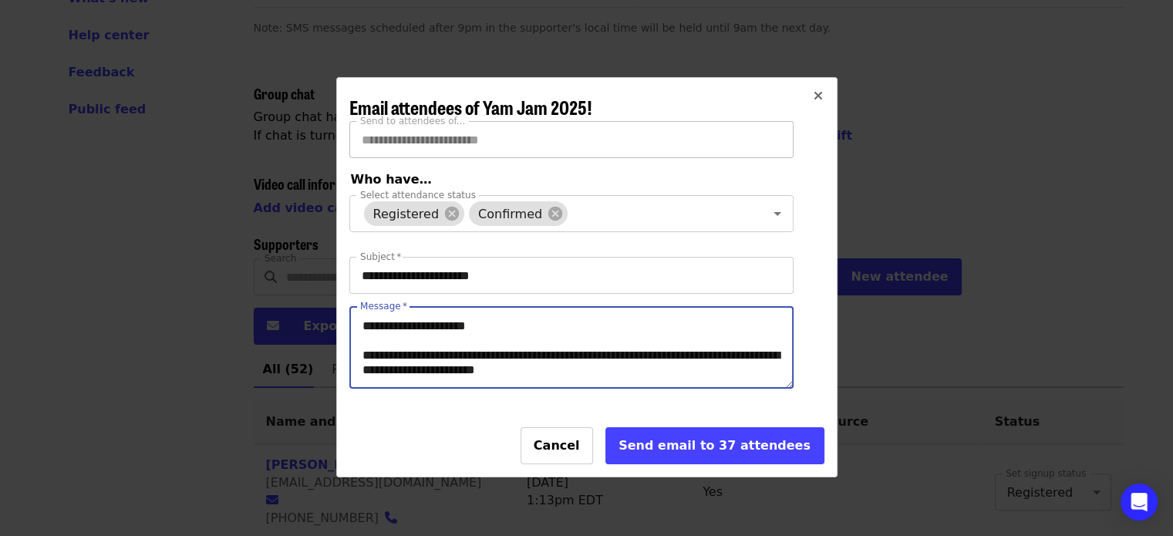
type textarea "**********"
click at [657, 213] on input "Select attendance status" at bounding box center [656, 213] width 173 height 29
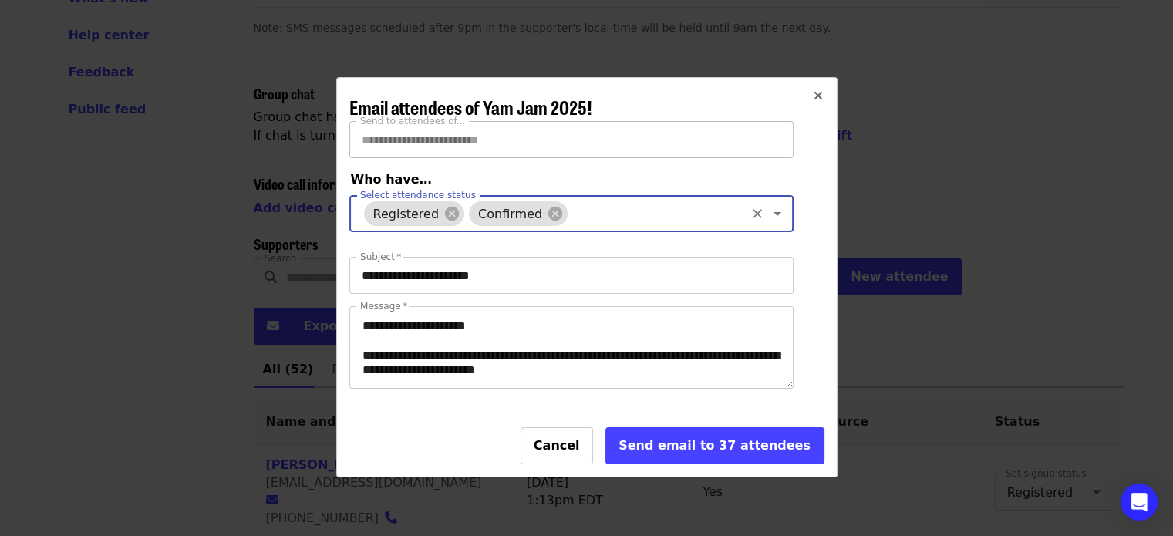
click at [657, 213] on input "Select attendance status" at bounding box center [656, 213] width 173 height 29
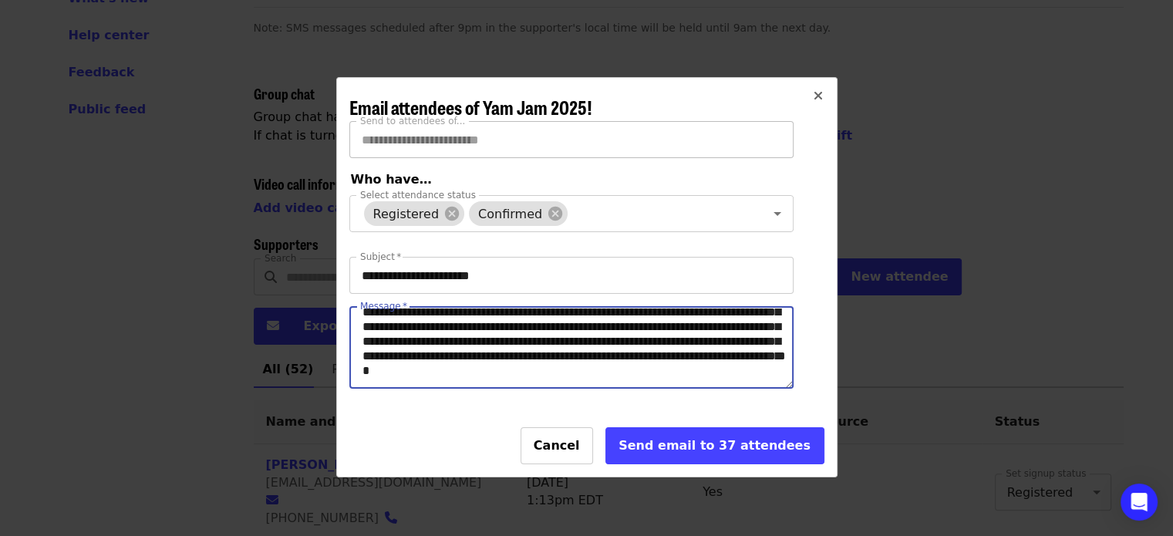
scroll to position [469, 0]
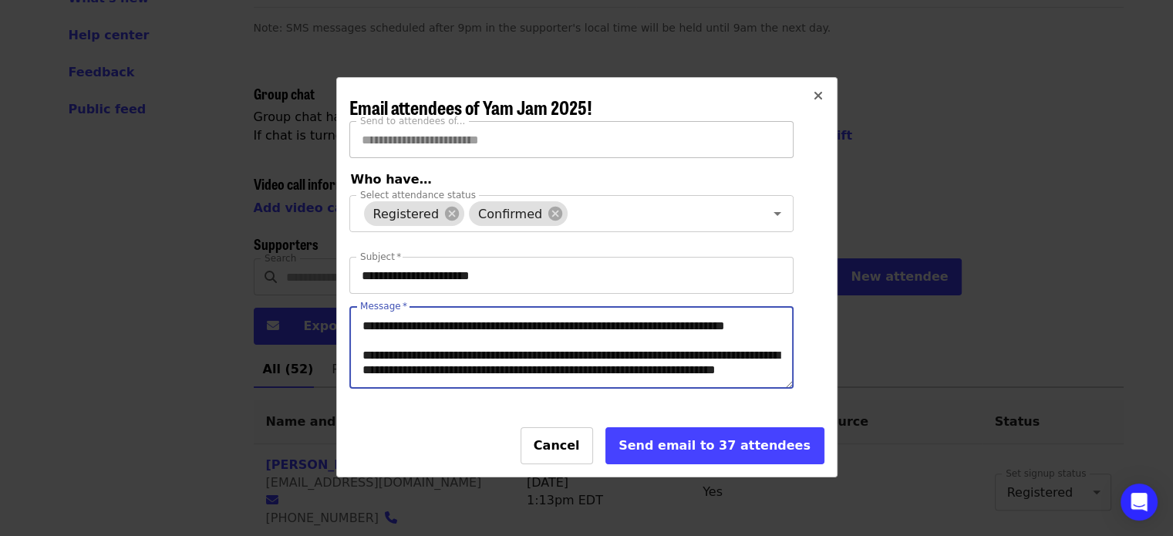
drag, startPoint x: 361, startPoint y: 335, endPoint x: 512, endPoint y: 474, distance: 205.2
click at [512, 470] on div "**********" at bounding box center [586, 295] width 475 height 349
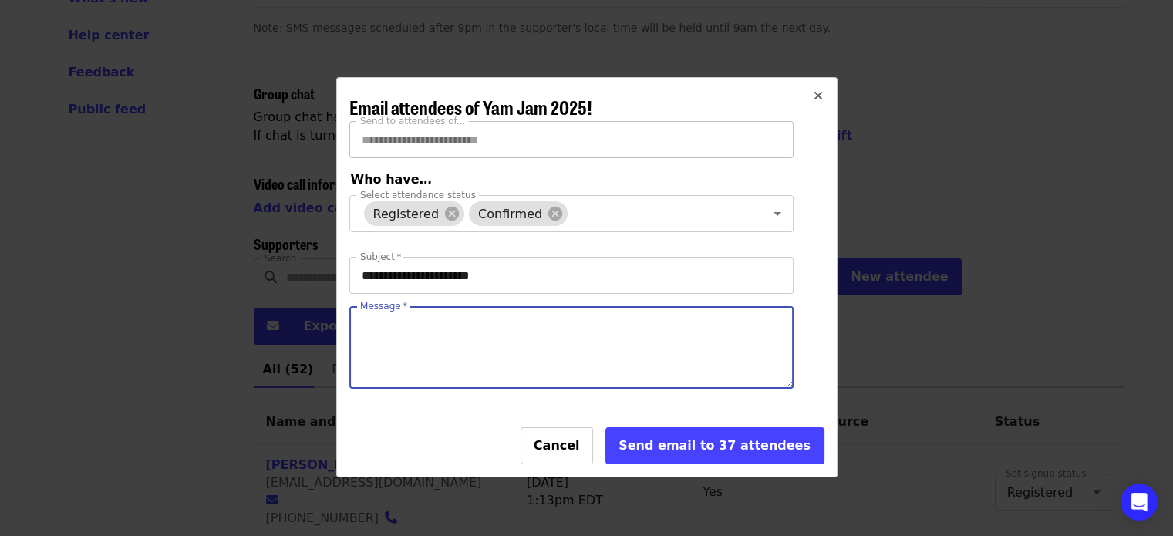
scroll to position [0, 0]
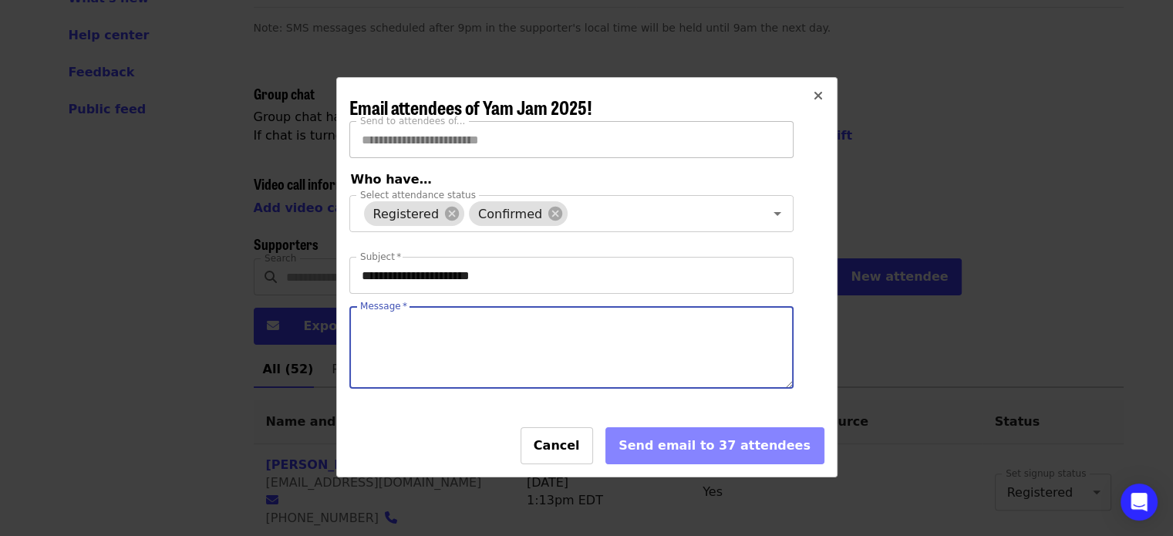
click at [567, 448] on button "Cancel" at bounding box center [556, 445] width 72 height 37
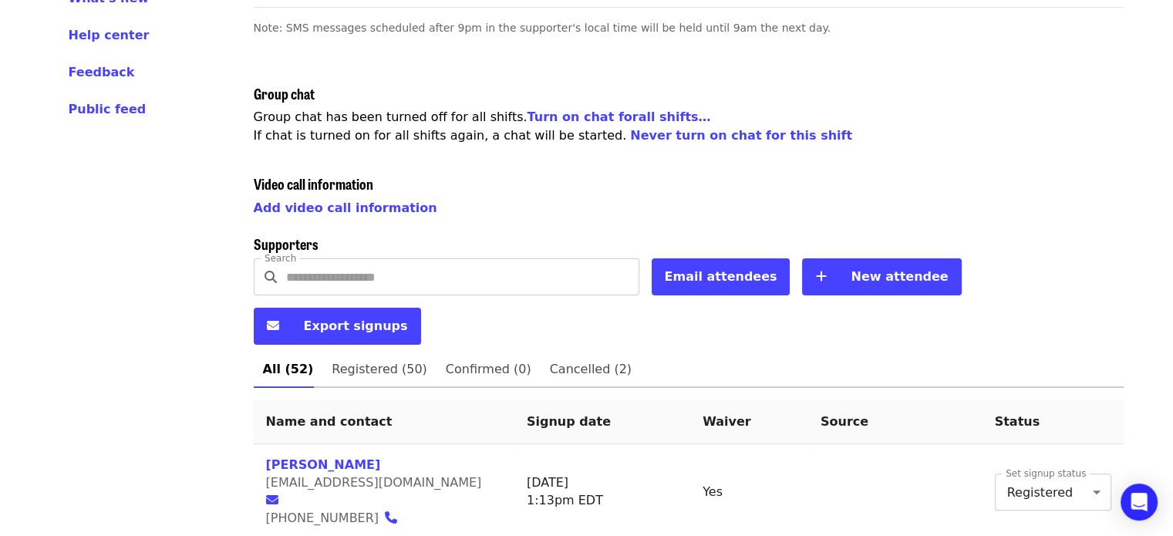
click at [715, 275] on span "Email attendees" at bounding box center [721, 276] width 113 height 15
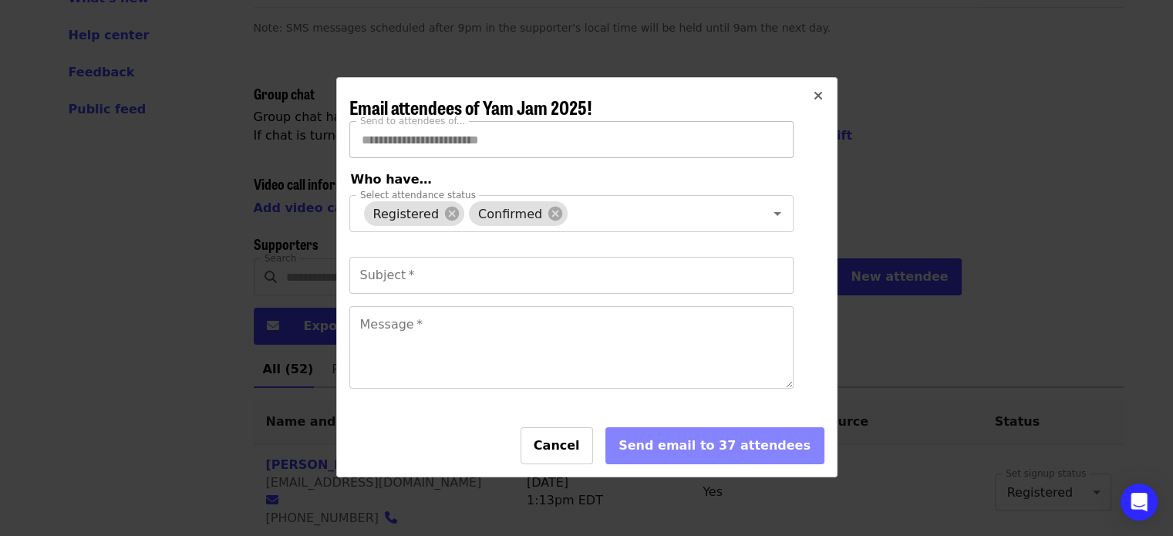
click at [472, 283] on input "Subject   *" at bounding box center [571, 275] width 444 height 37
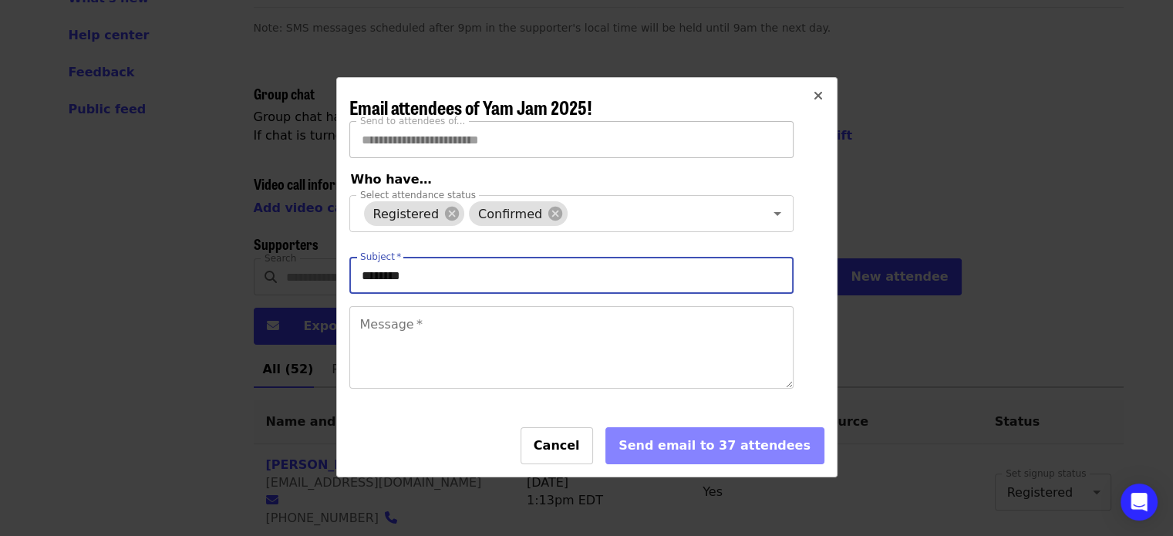
type input "**********"
click at [412, 341] on textarea "Message   *" at bounding box center [571, 347] width 443 height 81
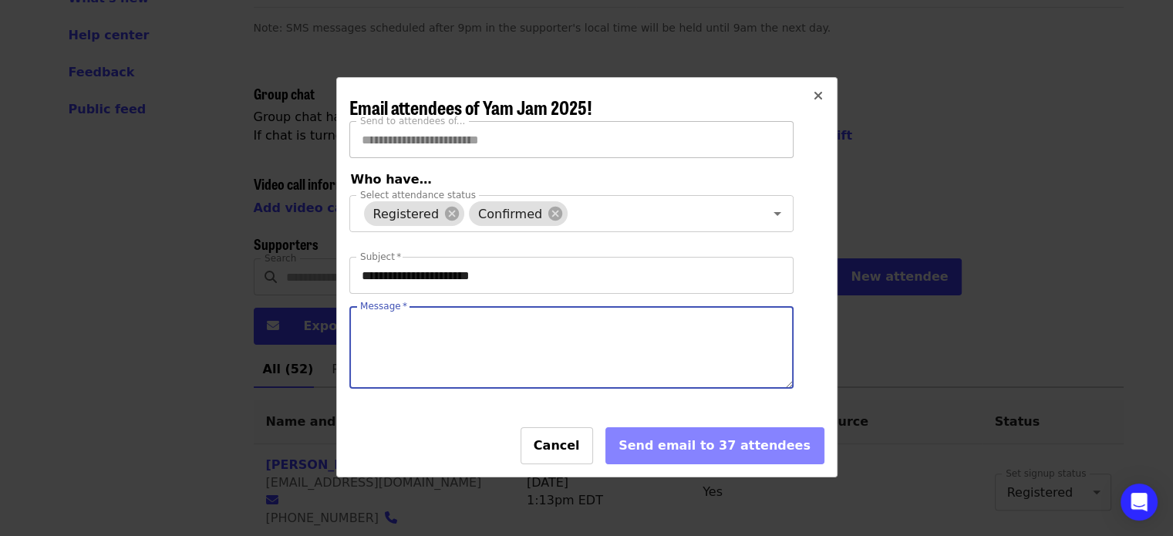
paste textarea "**********"
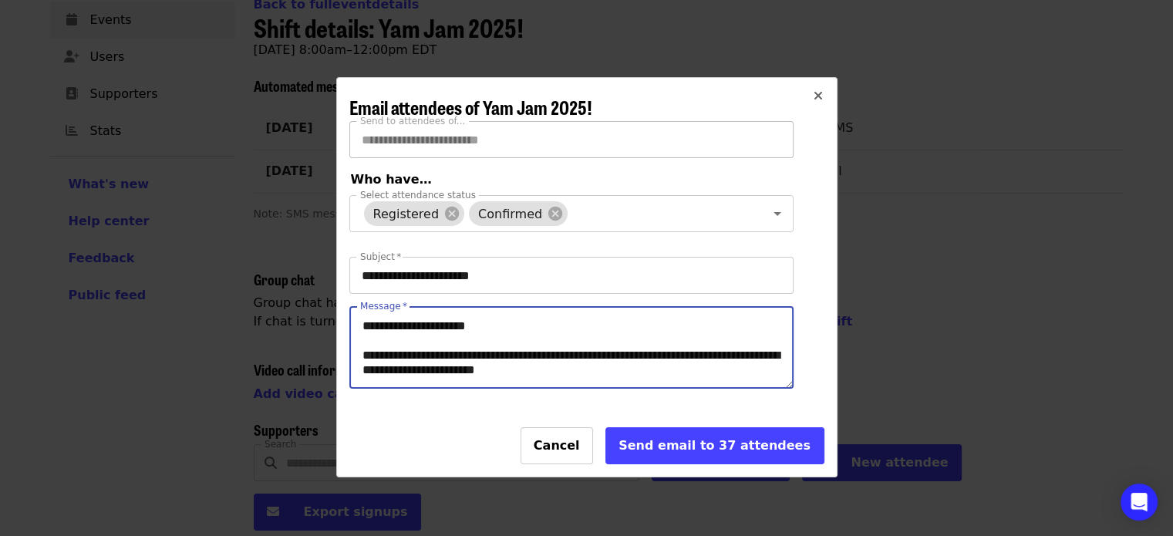
type textarea "**********"
click at [702, 453] on div "Send email to 37 attendees" at bounding box center [714, 445] width 193 height 19
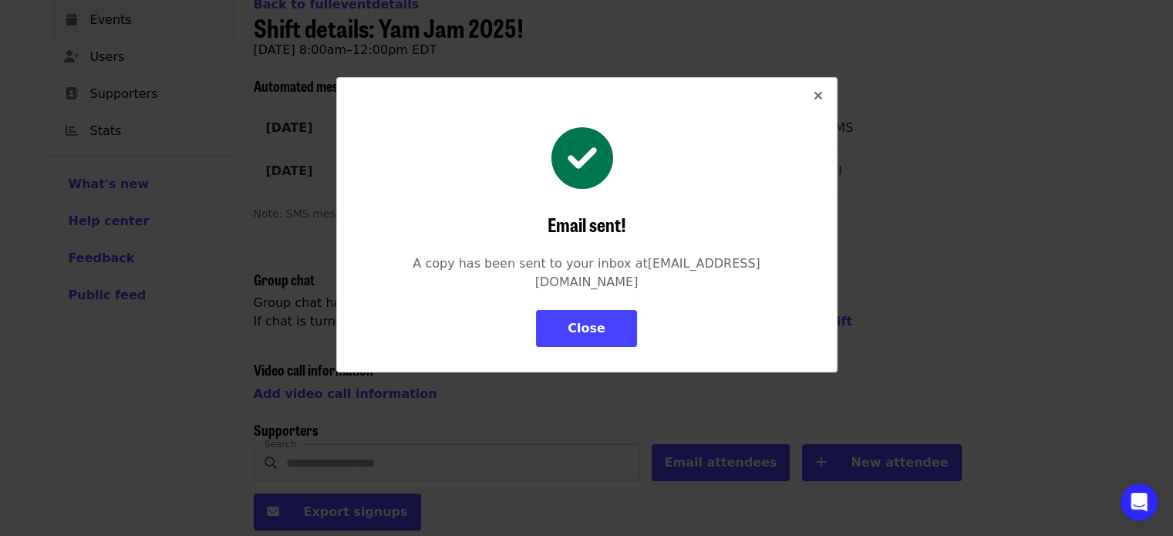
click at [589, 319] on div "Close" at bounding box center [586, 328] width 38 height 19
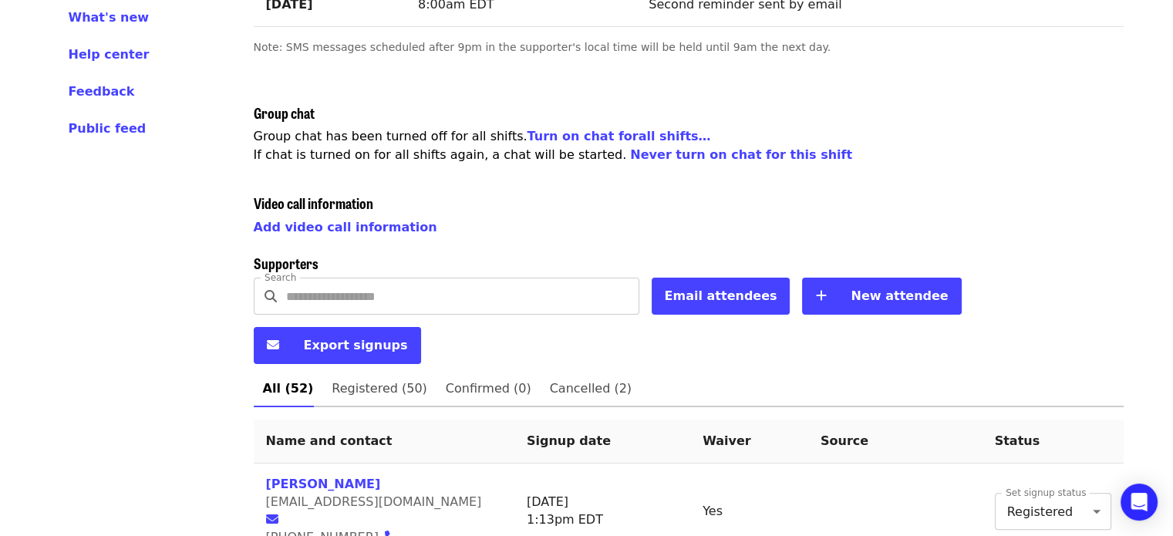
scroll to position [318, 0]
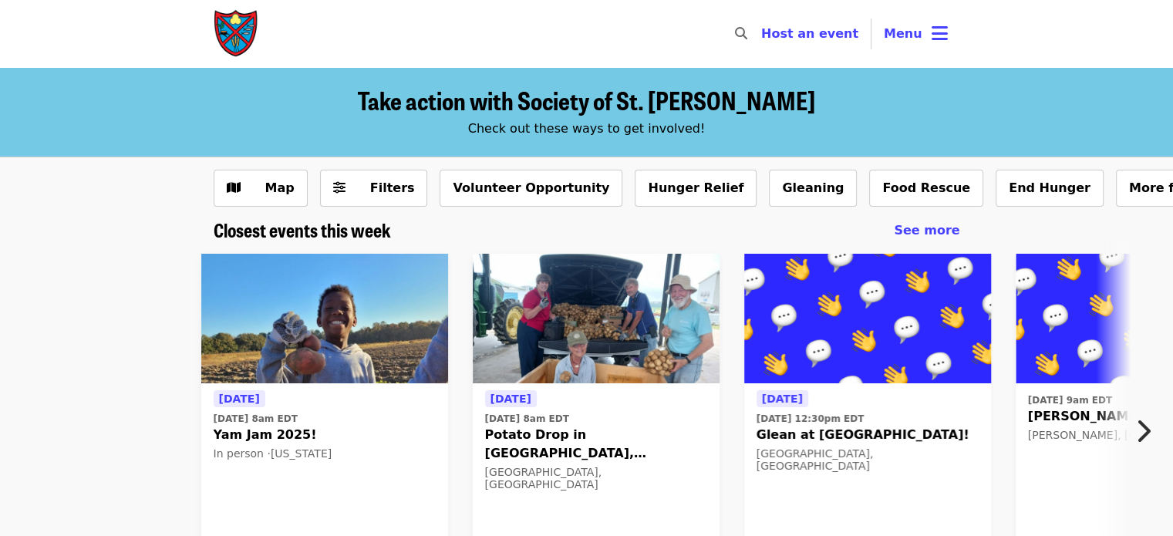
click at [931, 25] on icon "bars icon" at bounding box center [939, 33] width 16 height 22
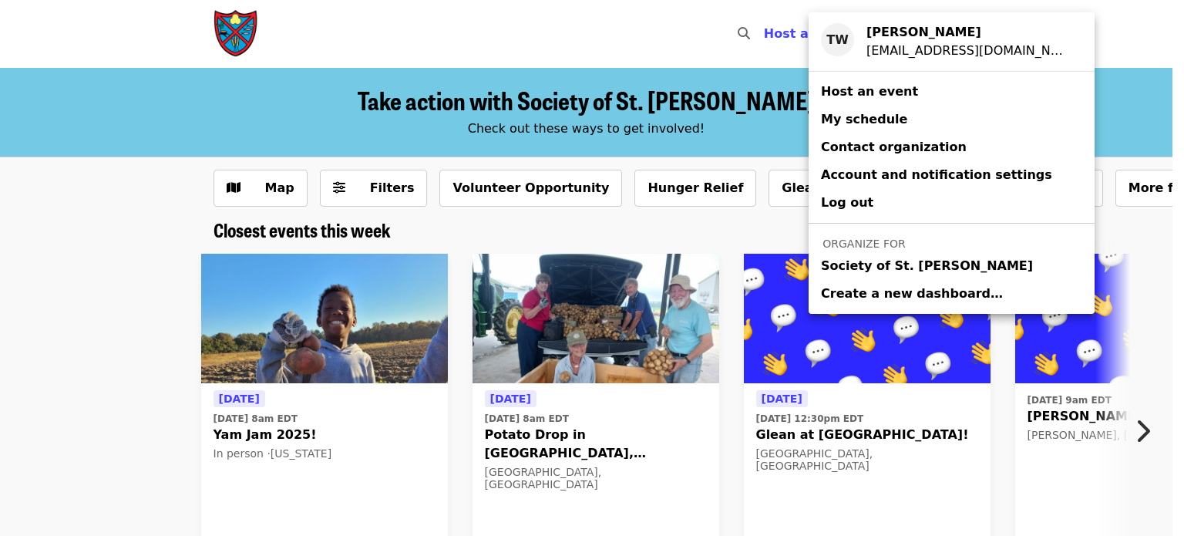
click at [846, 274] on span "Society of St. [PERSON_NAME]" at bounding box center [927, 266] width 212 height 19
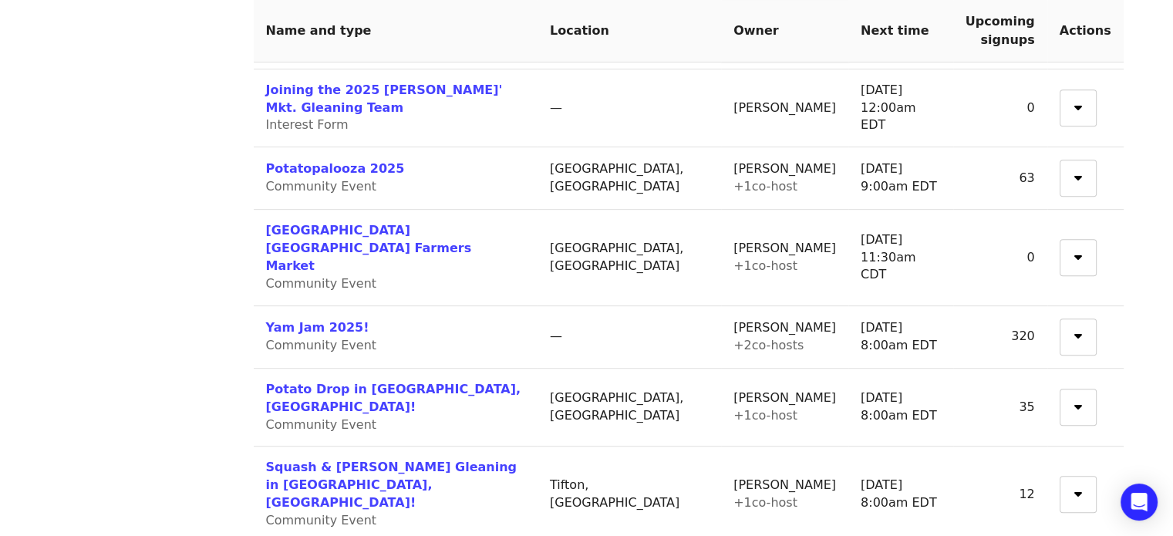
scroll to position [690, 0]
click at [299, 321] on link "Yam Jam 2025!" at bounding box center [317, 328] width 103 height 15
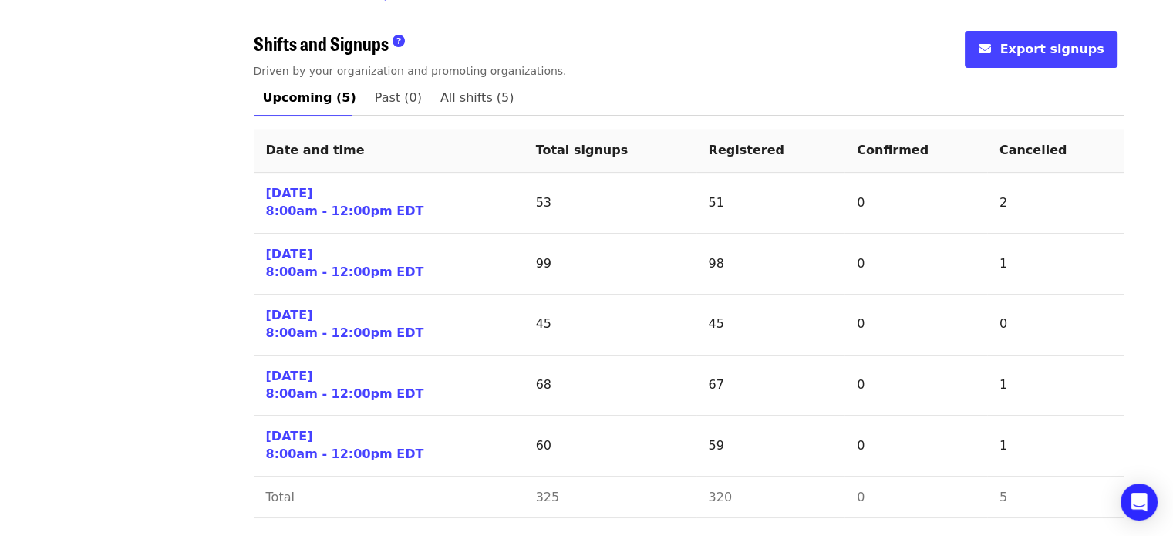
scroll to position [598, 0]
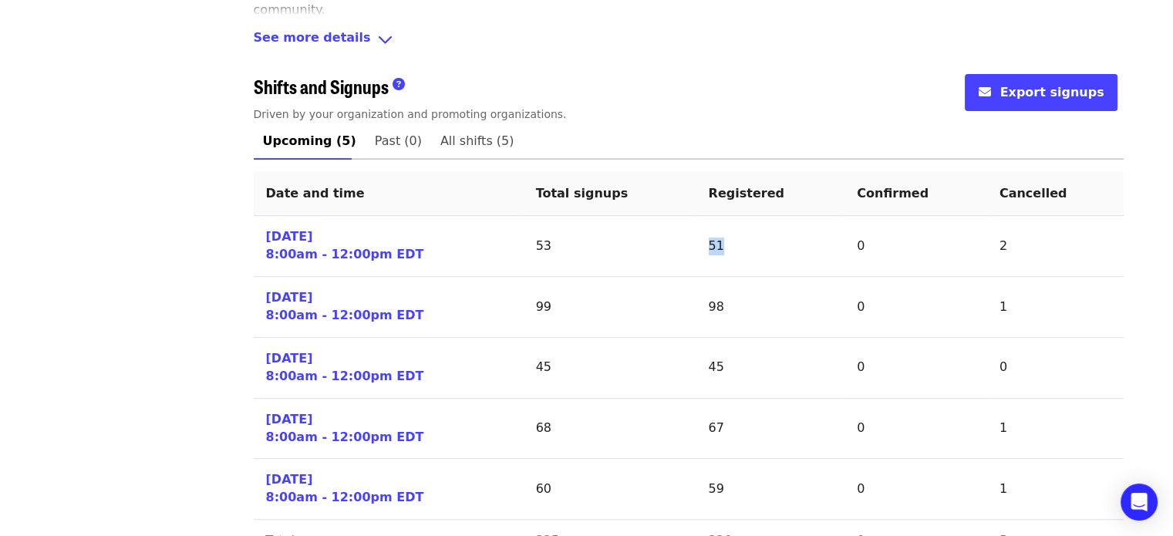
drag, startPoint x: 699, startPoint y: 244, endPoint x: 726, endPoint y: 250, distance: 27.5
click at [726, 250] on td "51" at bounding box center [770, 246] width 149 height 61
click at [703, 238] on td "51" at bounding box center [770, 246] width 149 height 61
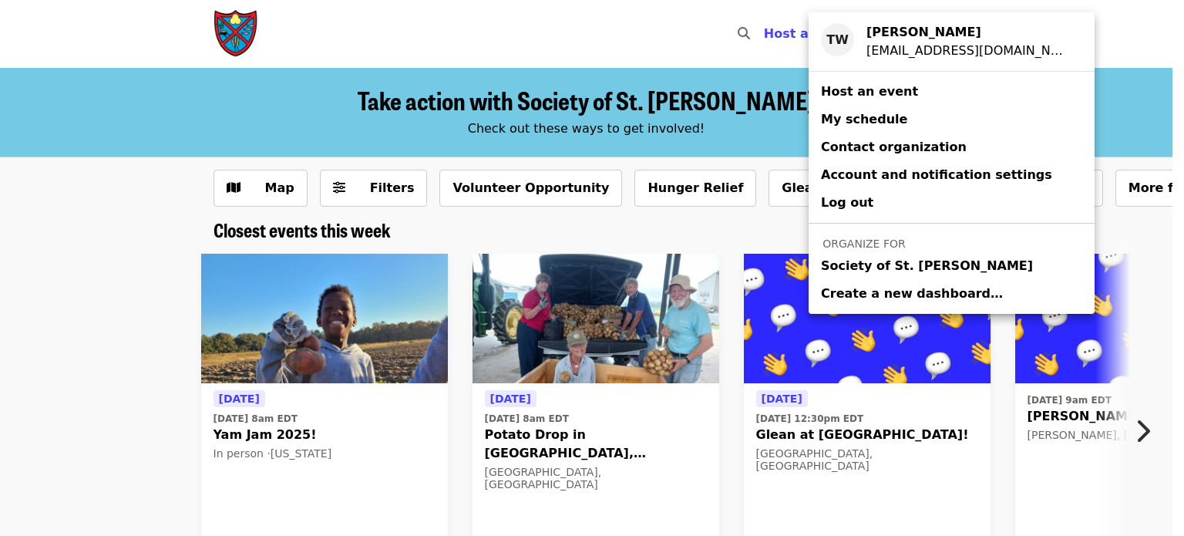
click at [840, 267] on span "Society of St. [PERSON_NAME]" at bounding box center [927, 266] width 212 height 19
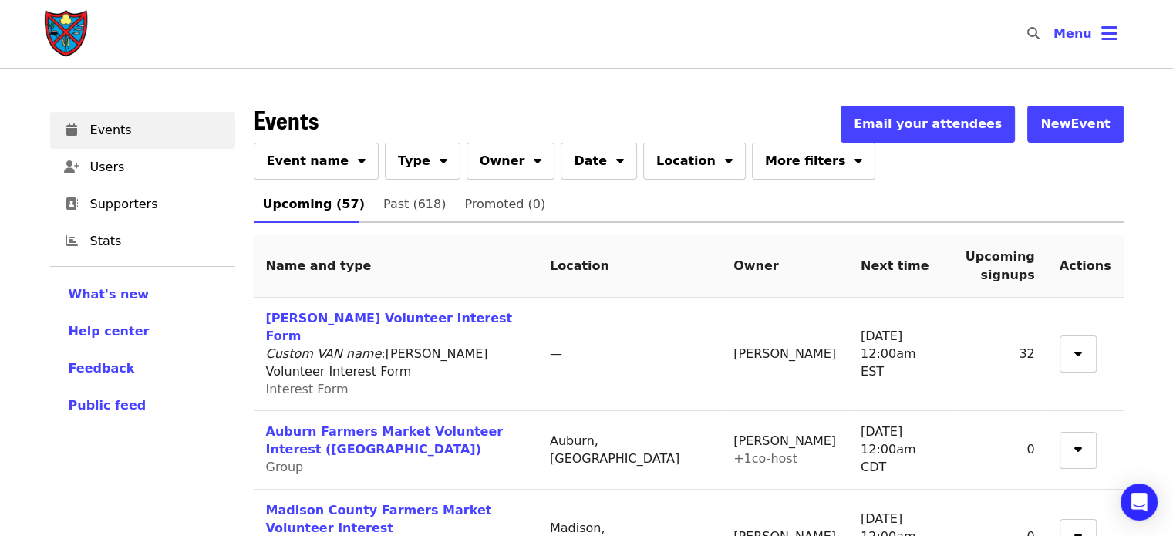
click at [318, 153] on span "Event name" at bounding box center [308, 161] width 82 height 19
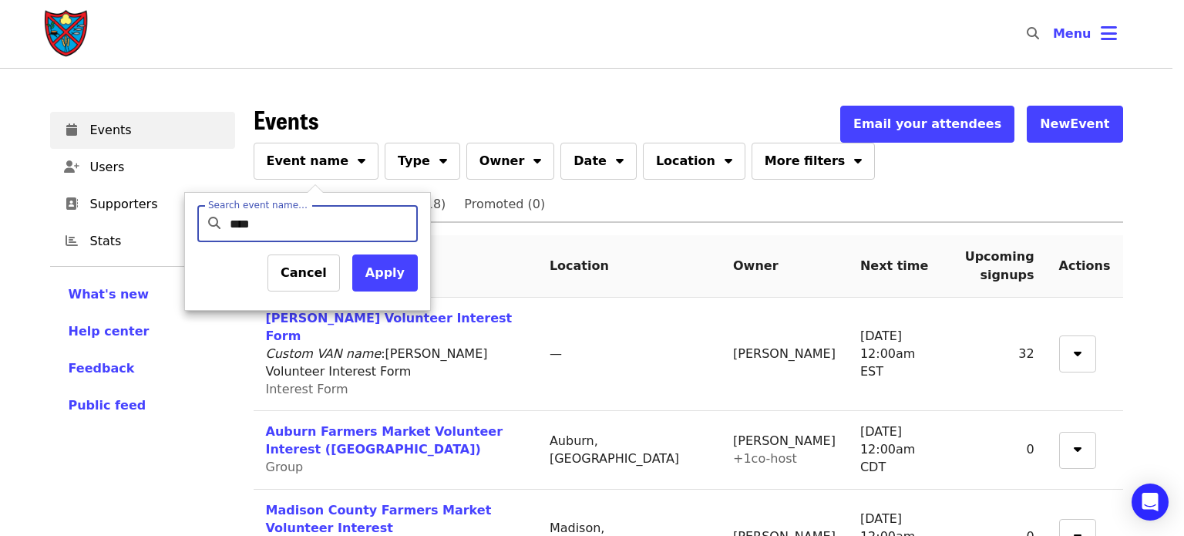
type input "*****"
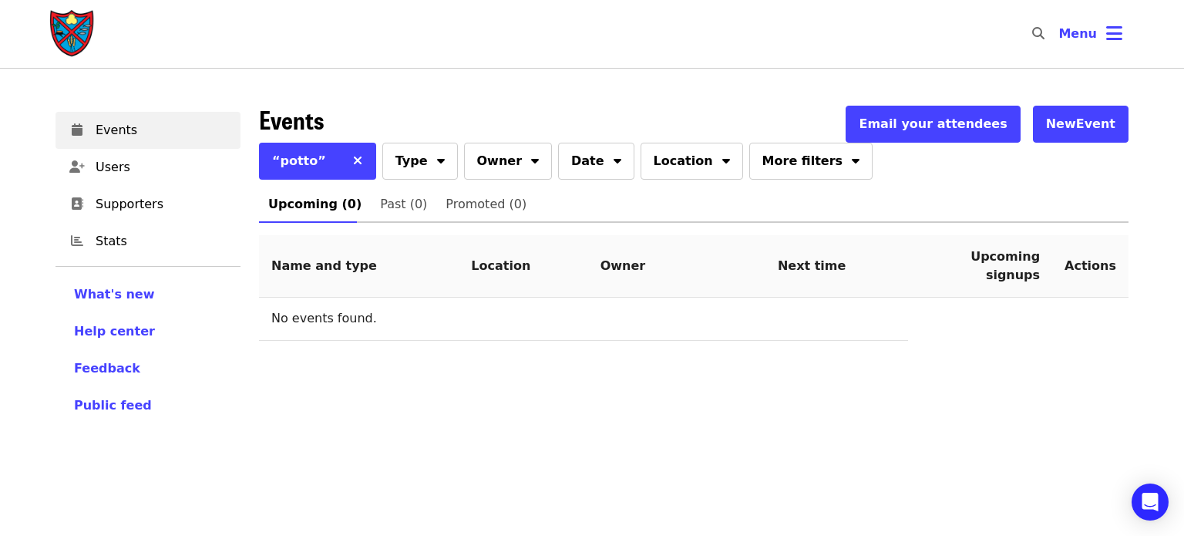
click at [353, 156] on icon "times icon" at bounding box center [357, 160] width 9 height 15
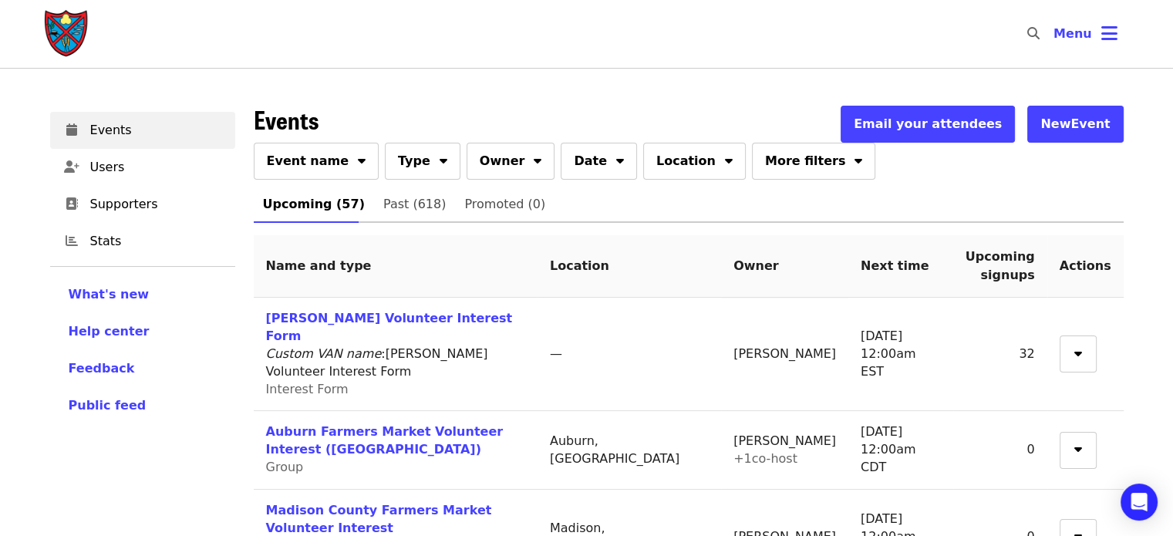
click at [326, 154] on span "Event name" at bounding box center [308, 161] width 82 height 19
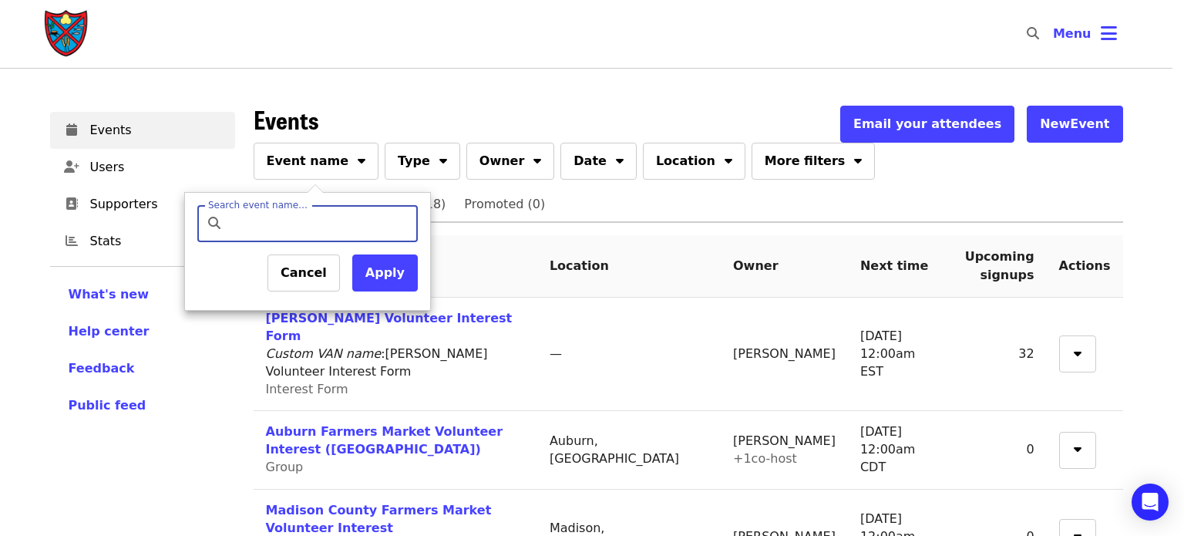
click at [305, 215] on input "Search event name…" at bounding box center [321, 223] width 182 height 37
type input "******"
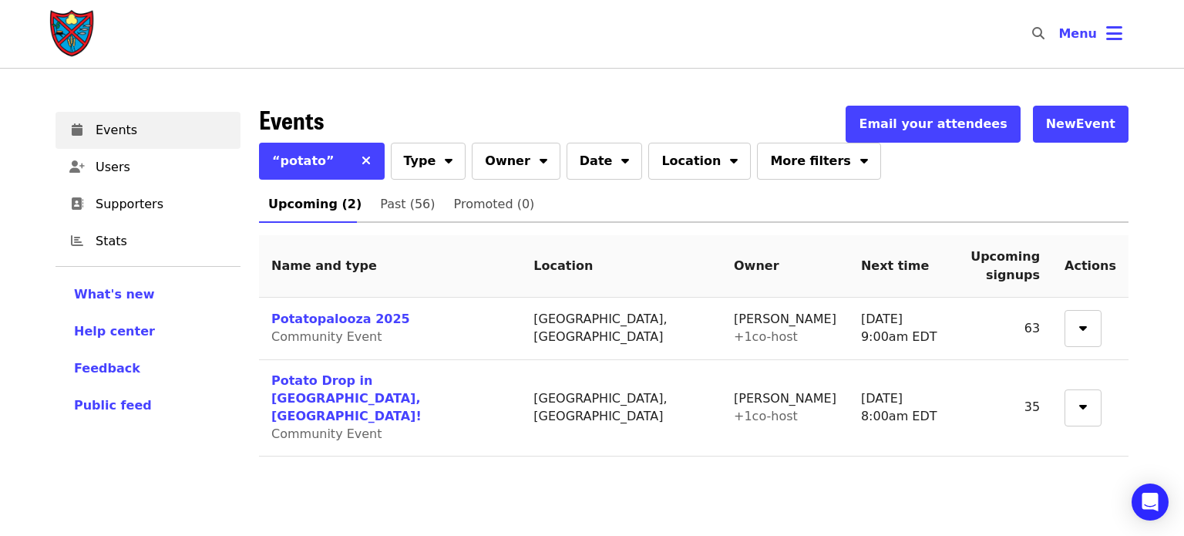
click at [318, 383] on link "Potato Drop in [GEOGRAPHIC_DATA], [GEOGRAPHIC_DATA]!" at bounding box center [346, 398] width 150 height 50
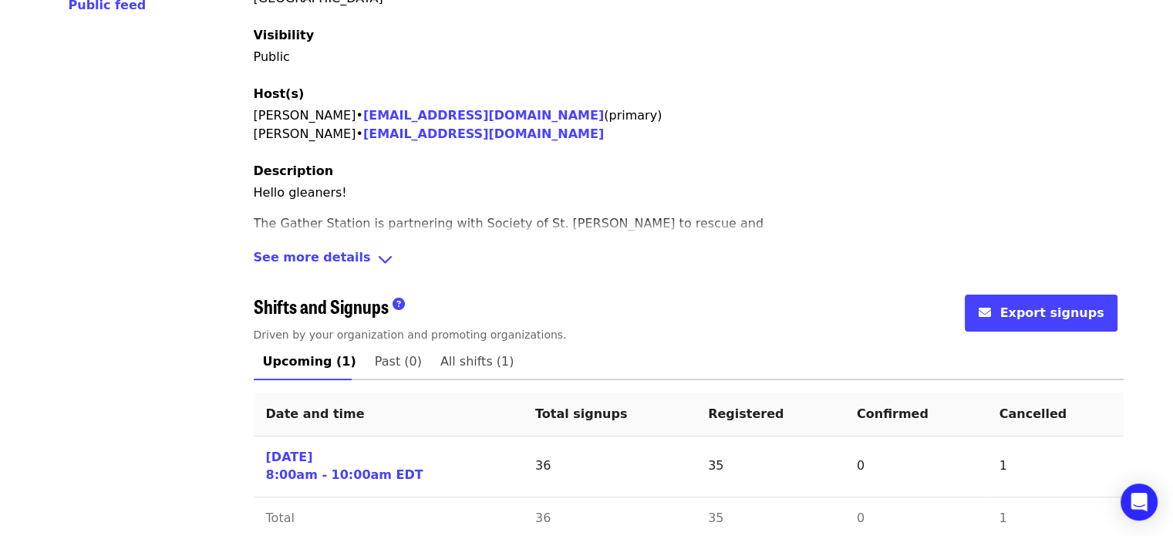
scroll to position [401, 0]
